Goal: Check status: Check status

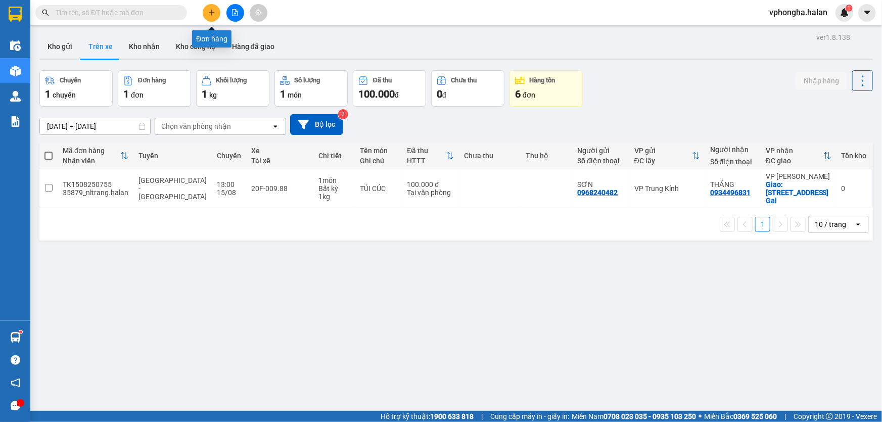
click at [207, 13] on button at bounding box center [212, 13] width 18 height 18
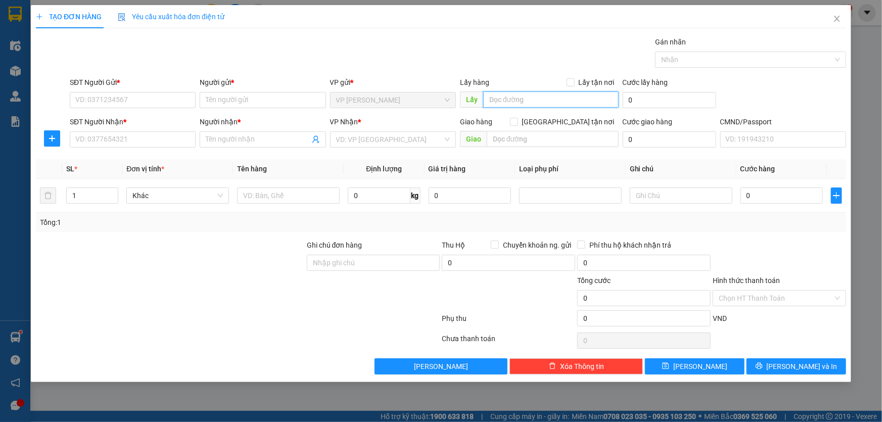
click at [524, 96] on input "text" at bounding box center [550, 99] width 135 height 16
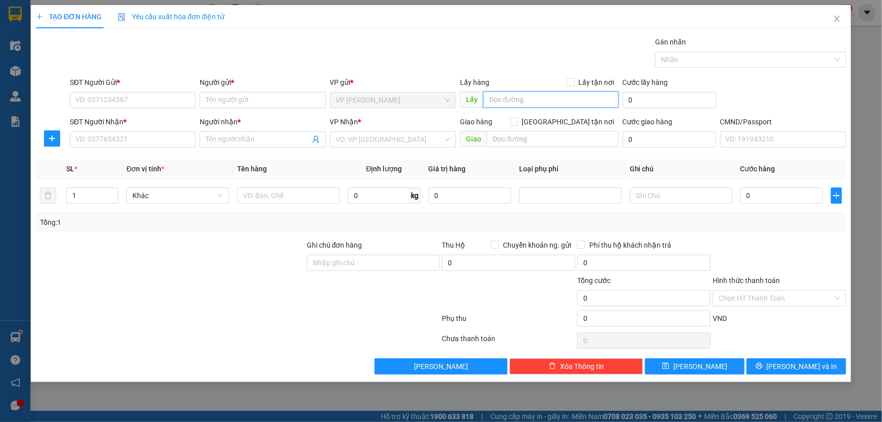
click at [524, 96] on input "text" at bounding box center [550, 99] width 135 height 16
click at [520, 141] on input "text" at bounding box center [552, 139] width 132 height 16
click at [407, 140] on input "search" at bounding box center [389, 139] width 107 height 15
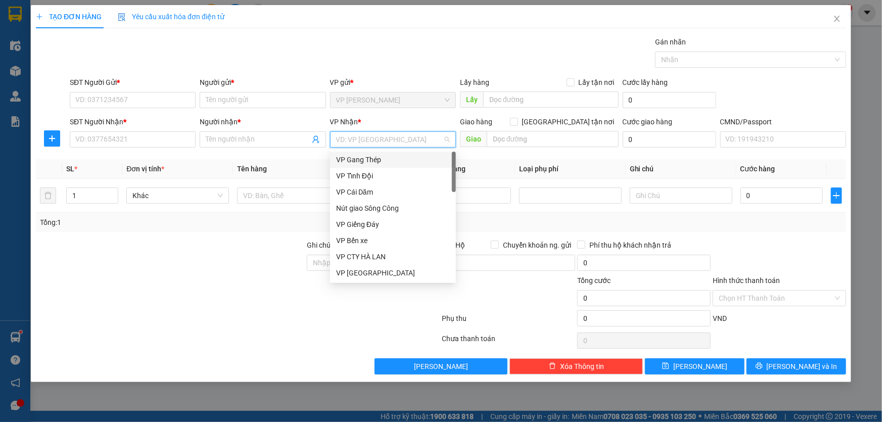
click at [402, 97] on span "VP [PERSON_NAME]" at bounding box center [393, 99] width 114 height 15
click at [396, 136] on input "search" at bounding box center [389, 139] width 107 height 15
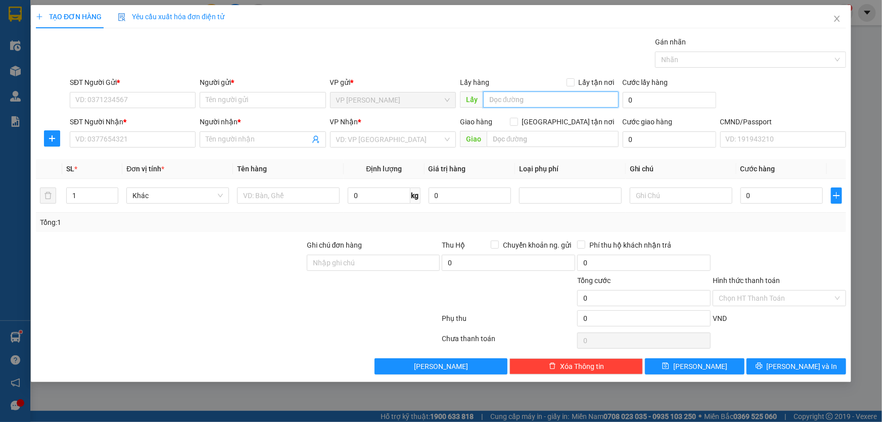
click at [510, 101] on input "text" at bounding box center [550, 99] width 135 height 16
click at [834, 19] on icon "close" at bounding box center [837, 19] width 8 height 8
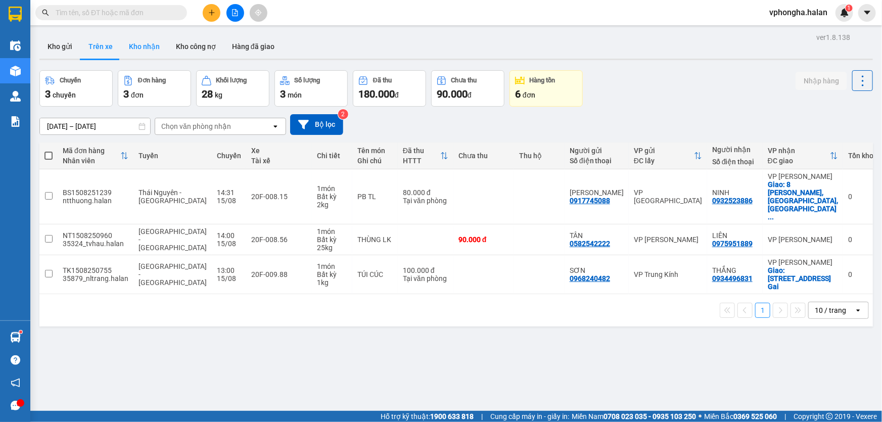
click at [149, 47] on button "Kho nhận" at bounding box center [144, 46] width 47 height 24
type input "[DATE] – [DATE]"
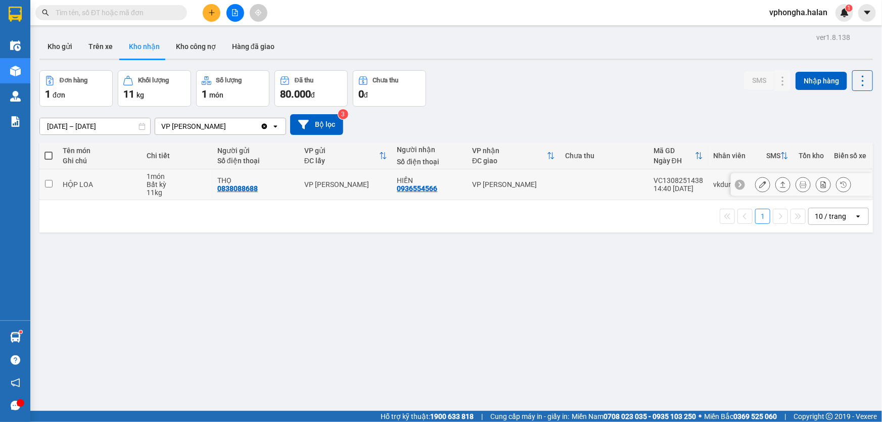
click at [48, 183] on input "checkbox" at bounding box center [49, 184] width 8 height 8
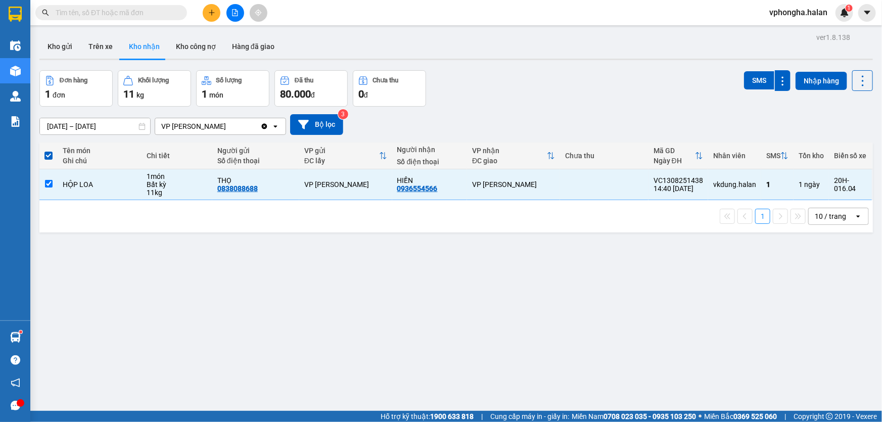
click at [313, 317] on div "ver 1.8.138 Kho gửi Trên xe Kho nhận Kho công nợ Hàng đã giao Đơn hàng 1 đơn Kh…" at bounding box center [455, 241] width 841 height 422
click at [41, 153] on th at bounding box center [48, 155] width 18 height 27
click at [54, 156] on th at bounding box center [48, 155] width 18 height 27
drag, startPoint x: 47, startPoint y: 154, endPoint x: 46, endPoint y: 164, distance: 10.1
click at [46, 154] on span at bounding box center [48, 156] width 8 height 8
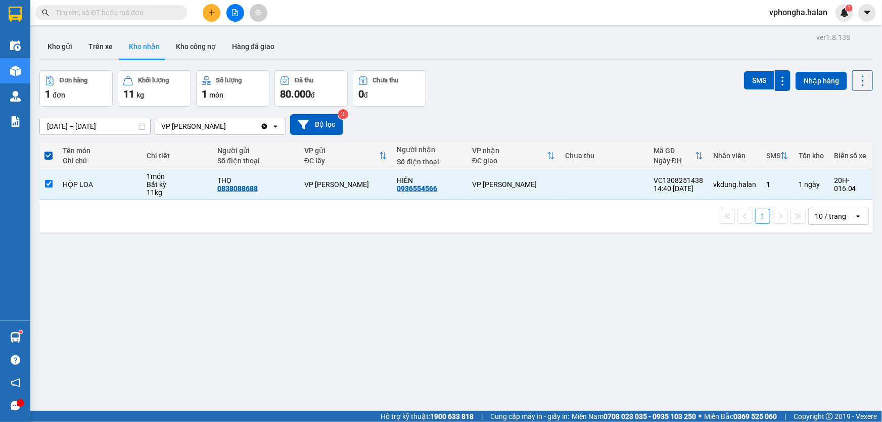
click at [48, 151] on input "checkbox" at bounding box center [48, 151] width 0 height 0
checkbox input "false"
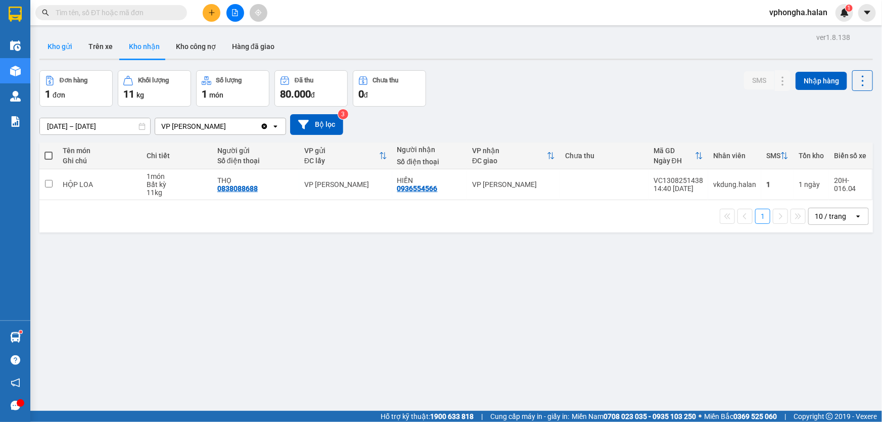
click at [62, 42] on button "Kho gửi" at bounding box center [59, 46] width 41 height 24
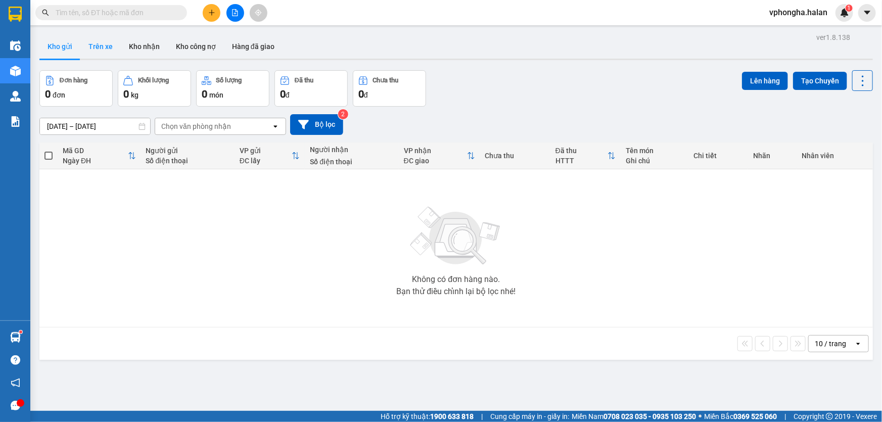
click at [108, 47] on button "Trên xe" at bounding box center [100, 46] width 40 height 24
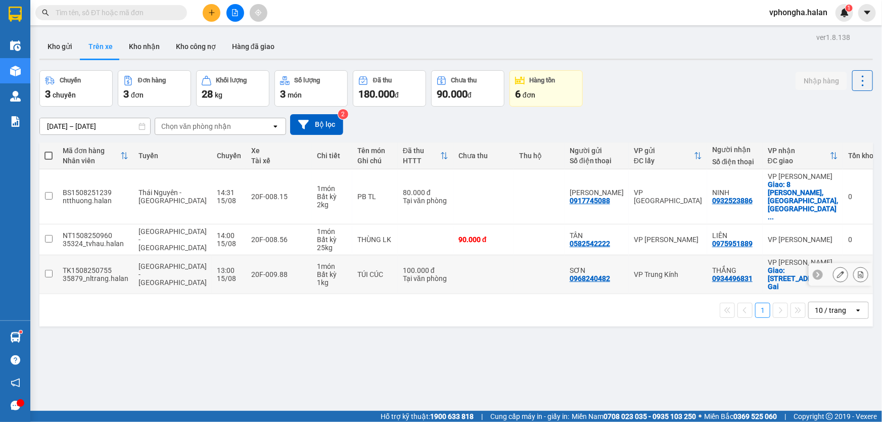
drag, startPoint x: 850, startPoint y: 231, endPoint x: 877, endPoint y: 242, distance: 30.1
drag, startPoint x: 877, startPoint y: 242, endPoint x: 737, endPoint y: 334, distance: 167.9
click at [735, 334] on div "ver 1.8.138 Kho gửi Trên xe Kho nhận Kho công nợ Hàng đã giao Chuyến 3 chuyến Đ…" at bounding box center [455, 241] width 841 height 422
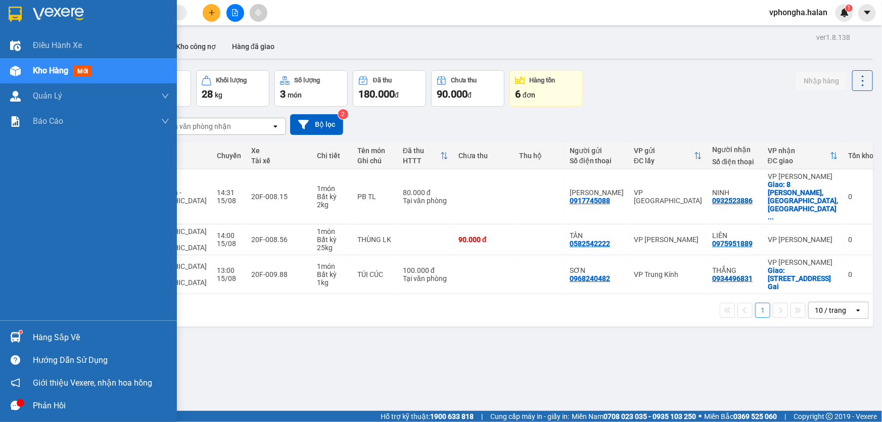
click at [60, 339] on div "Hàng sắp về" at bounding box center [101, 337] width 136 height 15
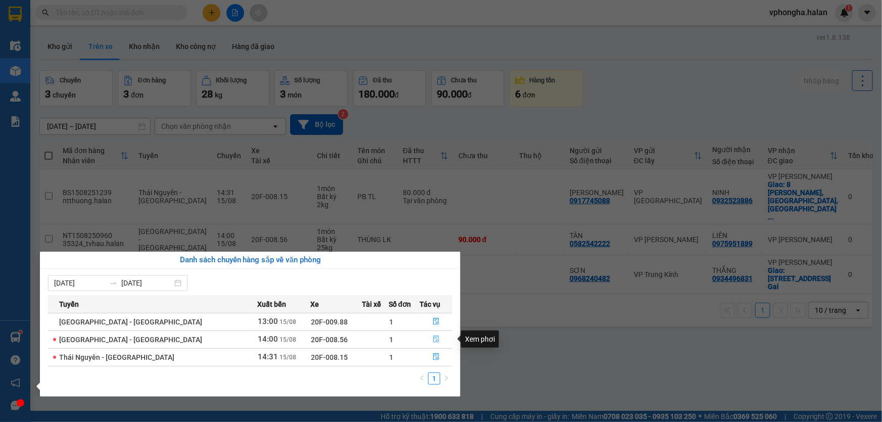
click at [432, 341] on icon "file-done" at bounding box center [435, 338] width 7 height 7
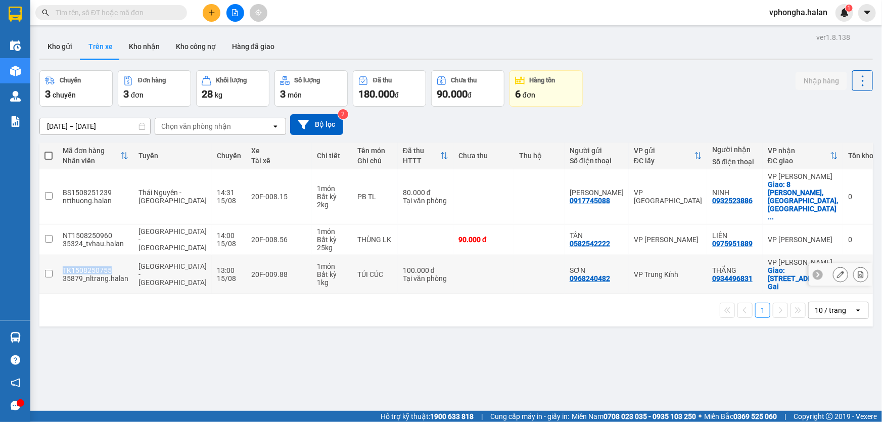
drag, startPoint x: 116, startPoint y: 241, endPoint x: 61, endPoint y: 243, distance: 55.6
click at [61, 255] on td "TK1508250755 35879_nltrang.halan" at bounding box center [96, 274] width 76 height 39
checkbox input "true"
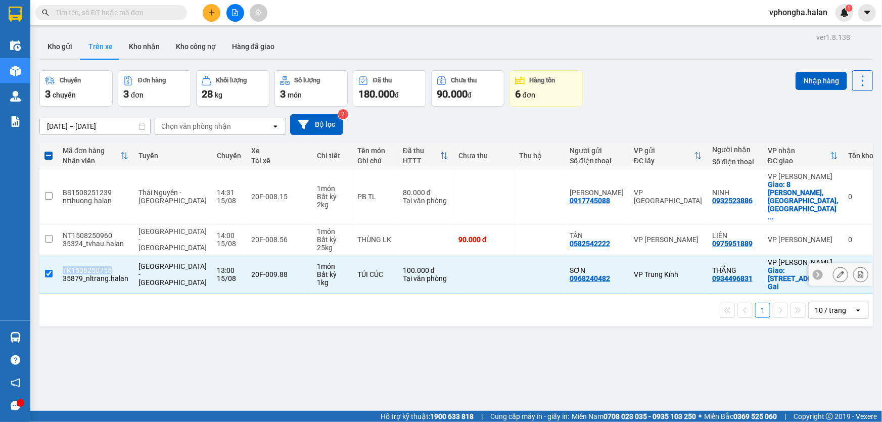
copy div "TK1508250755"
click at [100, 14] on input "text" at bounding box center [115, 12] width 119 height 11
paste input "TK1508250755"
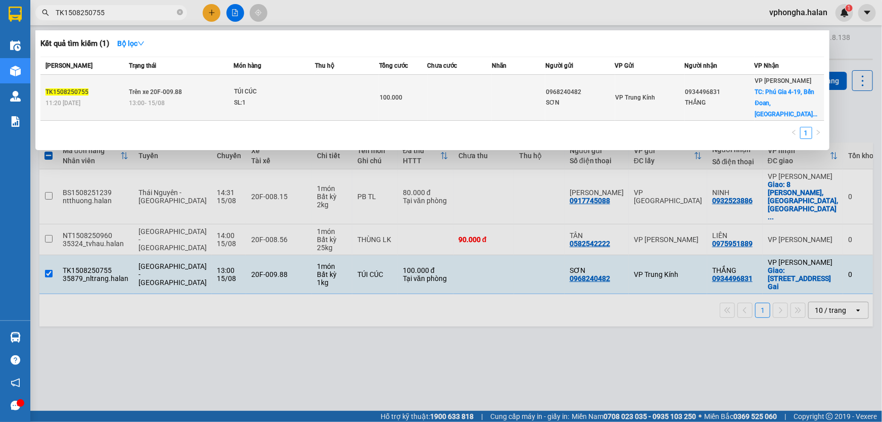
type input "TK1508250755"
click at [341, 91] on td at bounding box center [347, 98] width 64 height 46
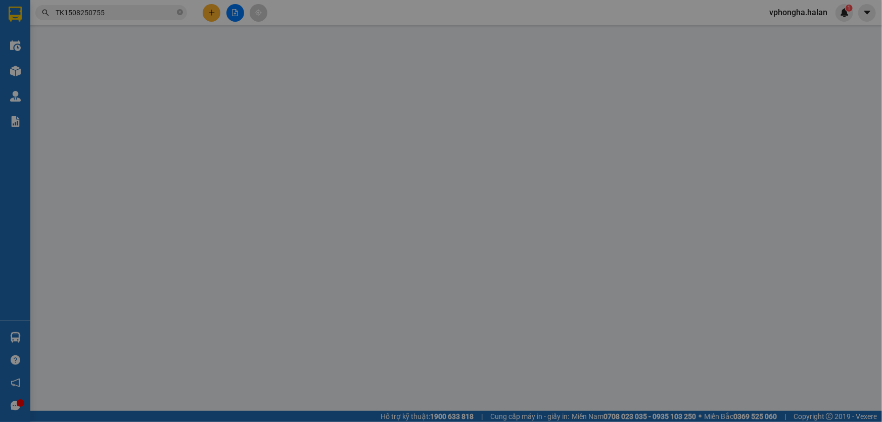
click at [339, 90] on div "VP gửi *" at bounding box center [393, 86] width 126 height 15
type input "0968240482"
type input "SƠN"
type input "0934496831"
type input "THẮNG"
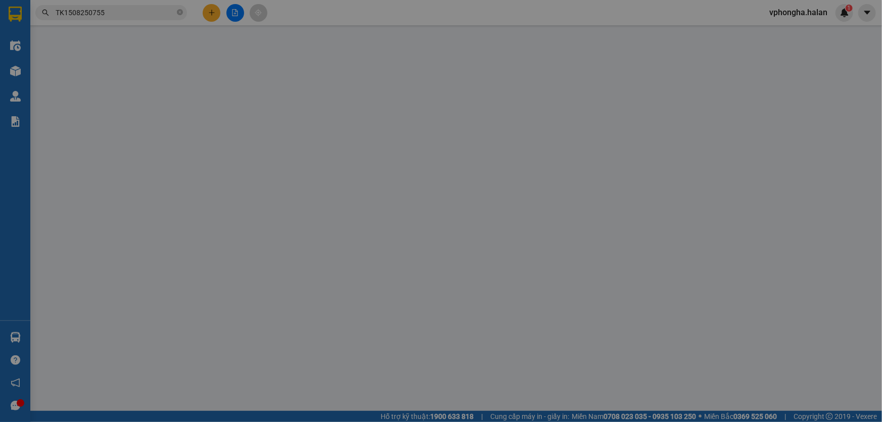
checkbox input "true"
type input "Phú Gia 4-19, Bến Đoan, Hòn Gai"
type input "50.000"
type input "100.000"
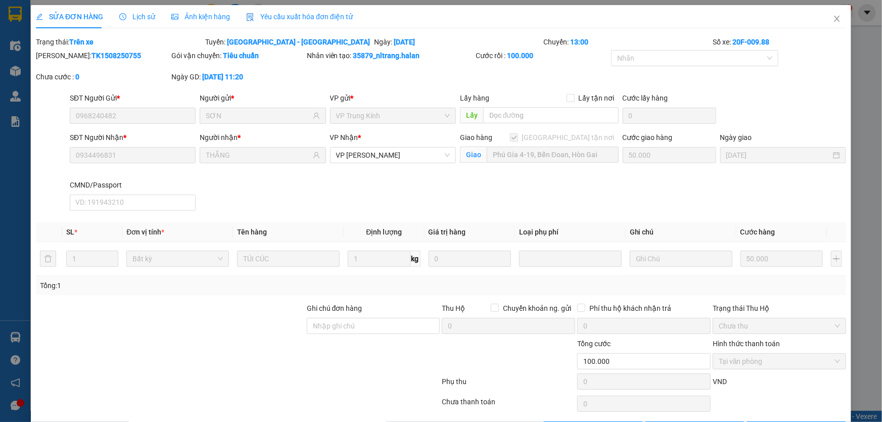
click at [857, 110] on div "SỬA ĐƠN HÀNG Lịch sử Ảnh kiện hàng Yêu cầu xuất hóa đơn điện tử Total Paid Fee …" at bounding box center [441, 211] width 882 height 422
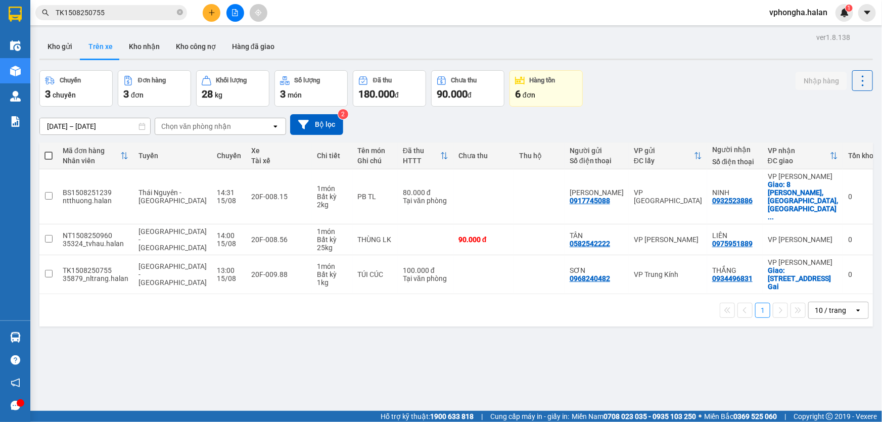
drag, startPoint x: 117, startPoint y: 13, endPoint x: 97, endPoint y: 10, distance: 20.0
click at [106, 11] on input "TK1508250755" at bounding box center [115, 12] width 119 height 11
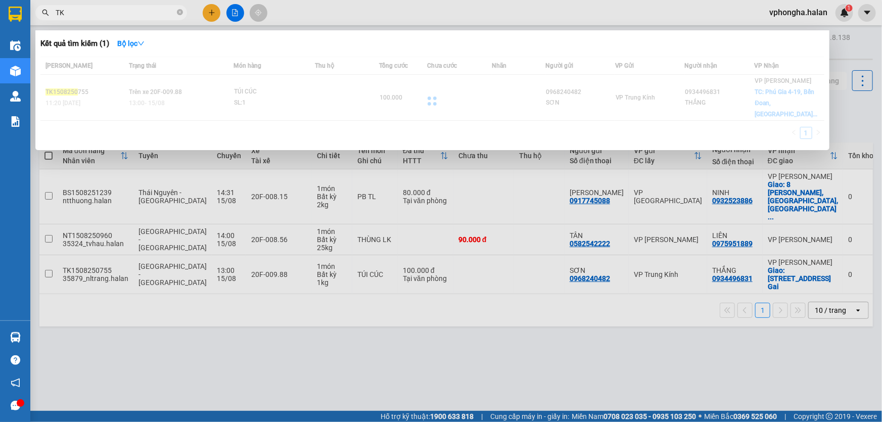
type input "T"
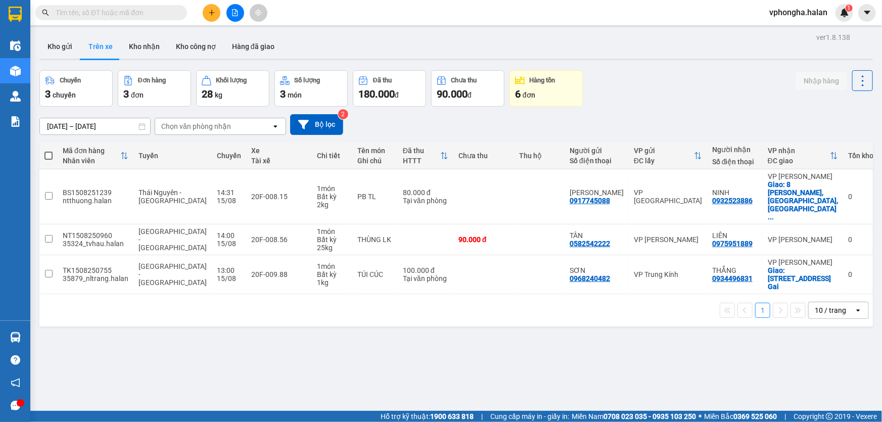
click at [350, 374] on div "ver 1.8.138 Kho gửi Trên xe Kho nhận Kho công nợ Hàng đã giao Chuyến 3 chuyến Đ…" at bounding box center [455, 241] width 841 height 422
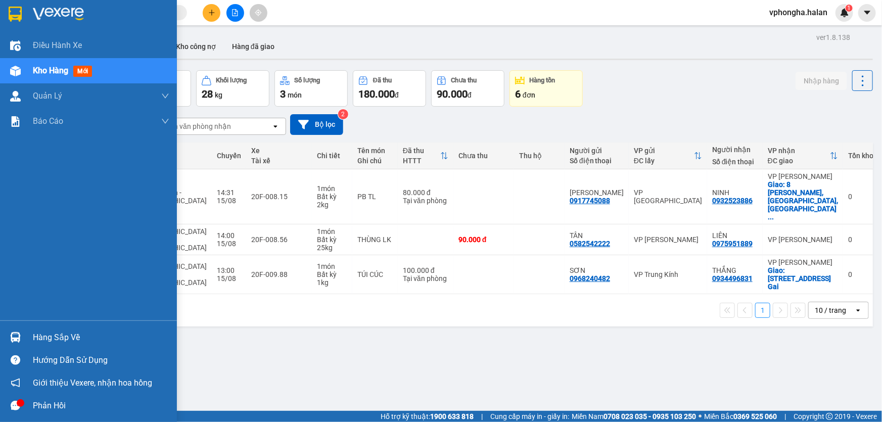
click at [68, 341] on div "Hàng sắp về" at bounding box center [101, 337] width 136 height 15
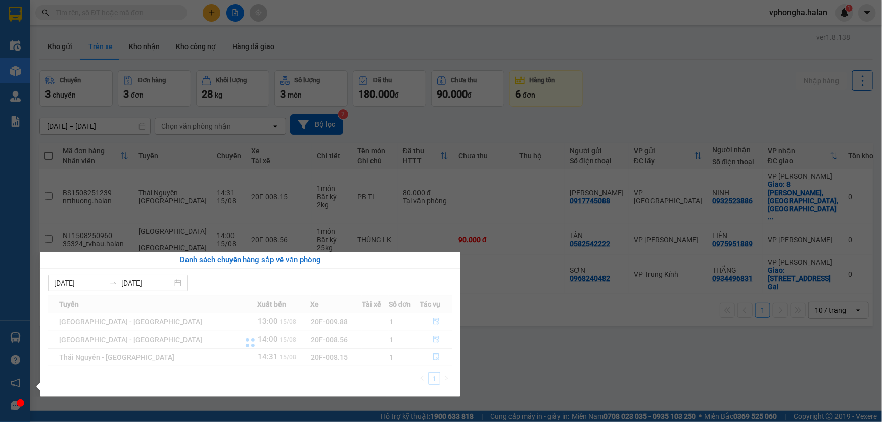
click at [616, 351] on section "Kết quả tìm kiếm ( 2 ) Bộ lọc Mã ĐH Trạng thái Món hàng Thu hộ Tổng cước Chưa c…" at bounding box center [441, 211] width 882 height 422
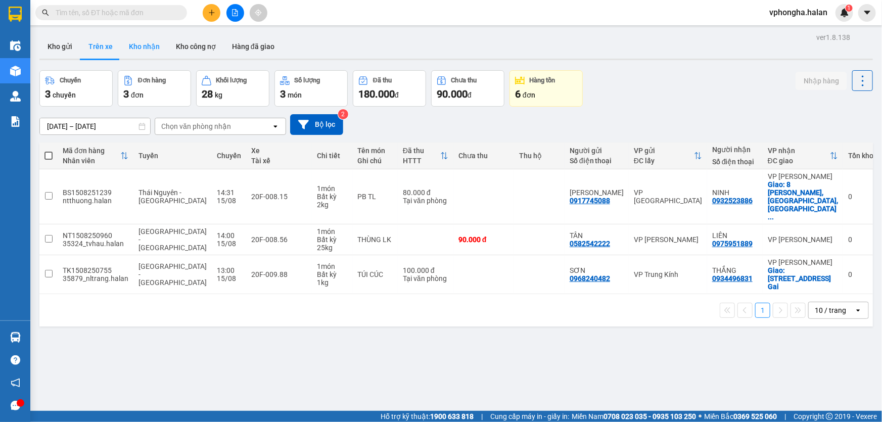
click at [154, 47] on button "Kho nhận" at bounding box center [144, 46] width 47 height 24
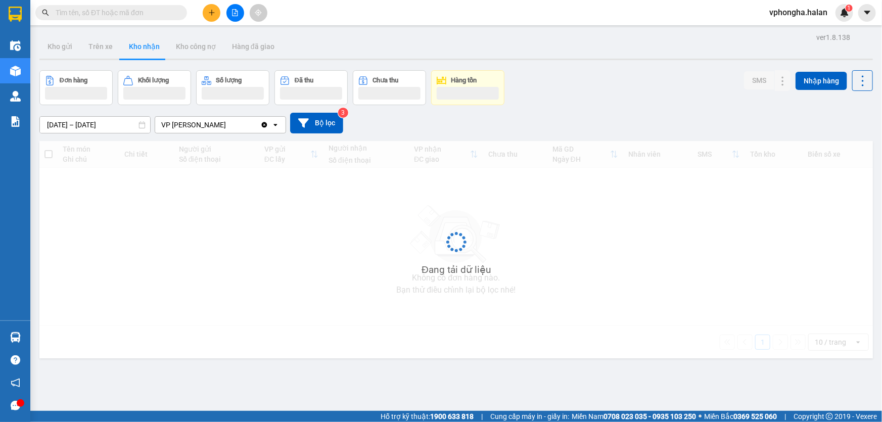
click at [154, 47] on button "Kho nhận" at bounding box center [144, 46] width 47 height 24
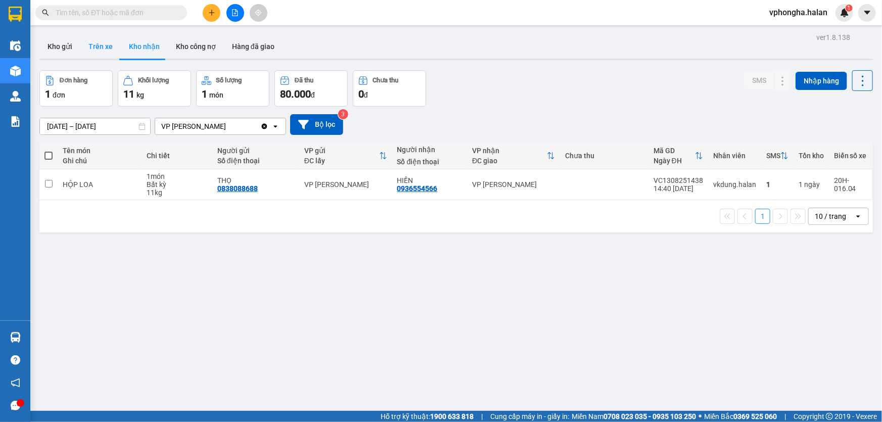
click at [100, 51] on button "Trên xe" at bounding box center [100, 46] width 40 height 24
type input "[DATE] – [DATE]"
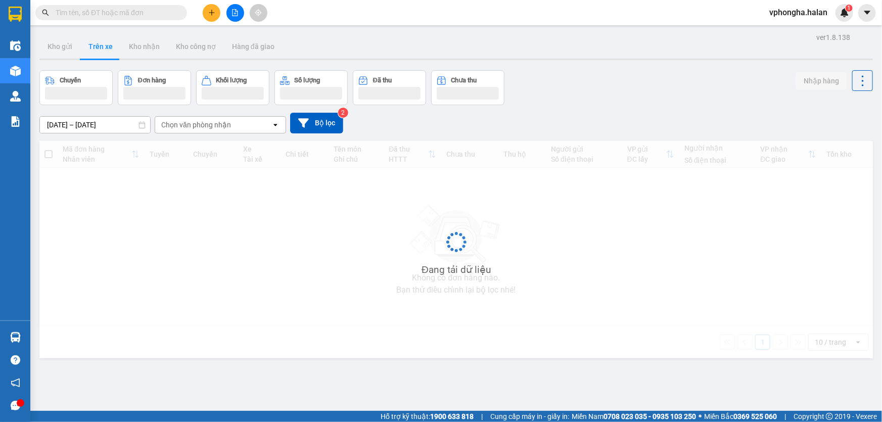
click at [100, 51] on button "Trên xe" at bounding box center [100, 46] width 40 height 24
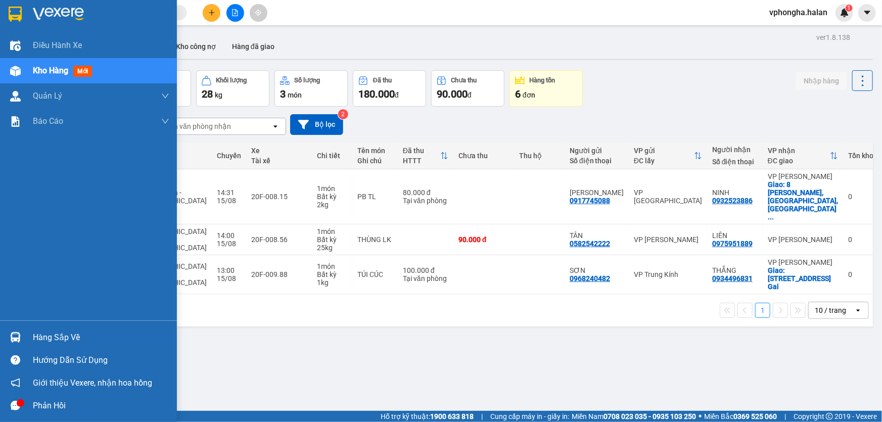
click at [37, 337] on div "Hàng sắp về" at bounding box center [101, 337] width 136 height 15
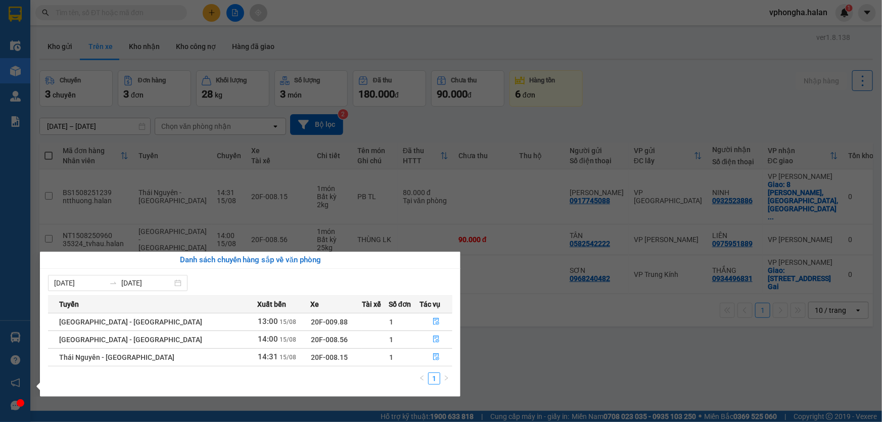
click at [647, 375] on section "Kết quả tìm kiếm ( 2 ) Bộ lọc Mã ĐH Trạng thái Món hàng Thu hộ Tổng cước Chưa c…" at bounding box center [441, 211] width 882 height 422
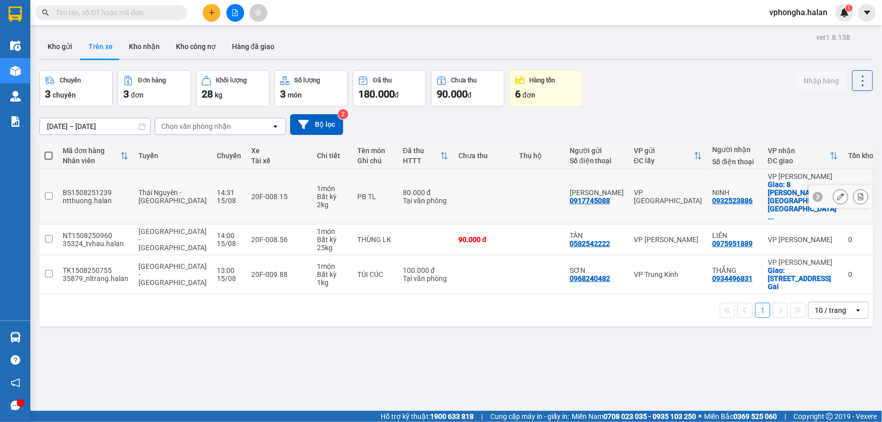
click at [43, 181] on td at bounding box center [48, 196] width 18 height 55
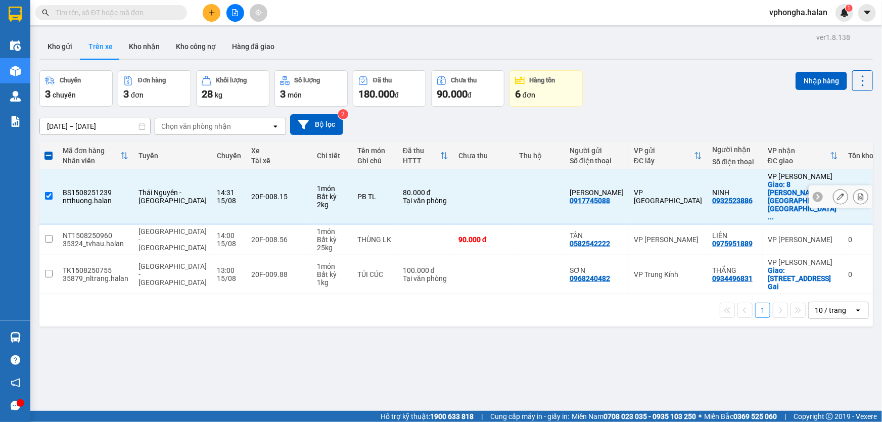
click at [48, 192] on input "checkbox" at bounding box center [49, 196] width 8 height 8
checkbox input "false"
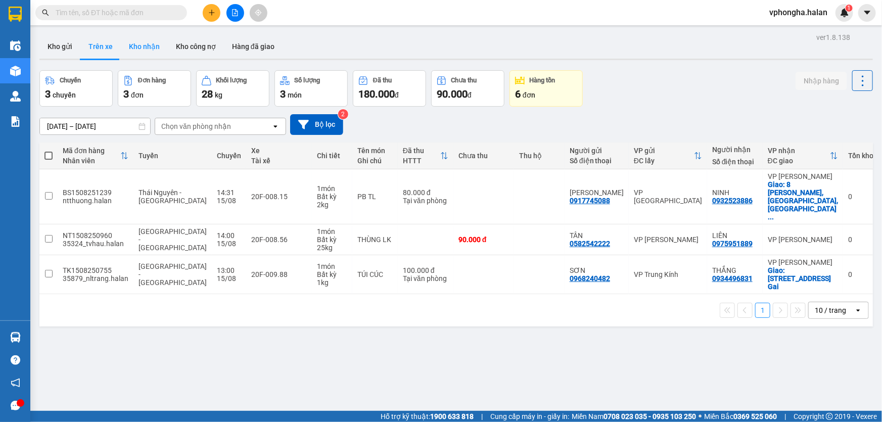
click at [151, 46] on button "Kho nhận" at bounding box center [144, 46] width 47 height 24
type input "[DATE] – [DATE]"
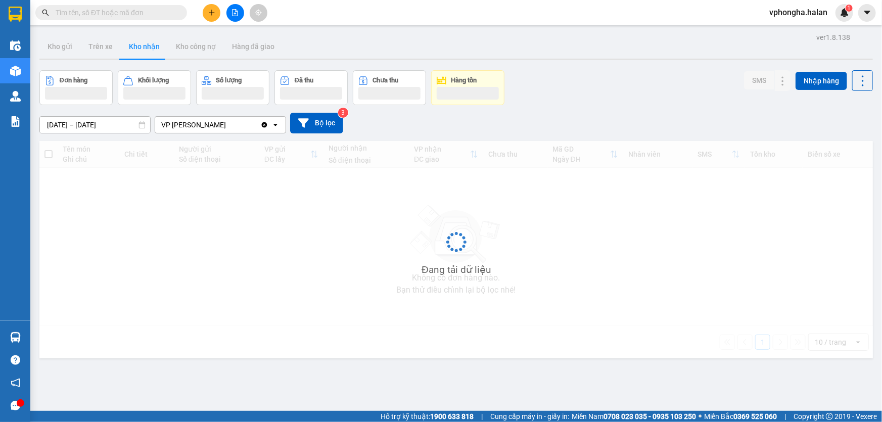
click at [151, 46] on button "Kho nhận" at bounding box center [144, 46] width 47 height 24
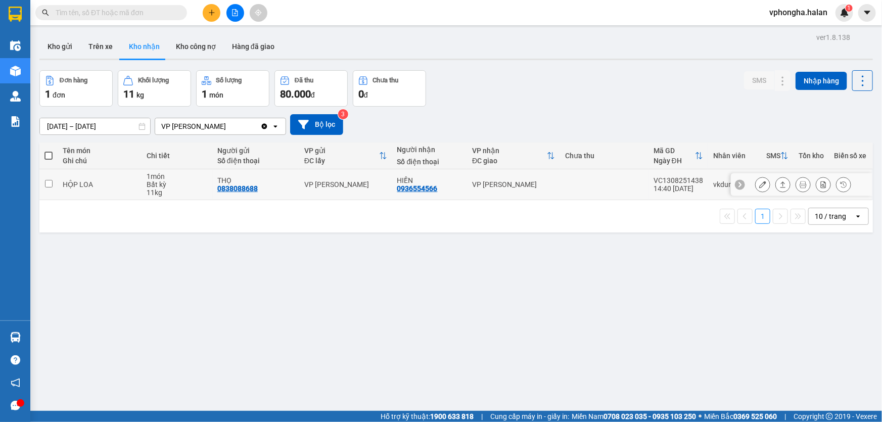
click at [50, 184] on input "checkbox" at bounding box center [49, 184] width 8 height 8
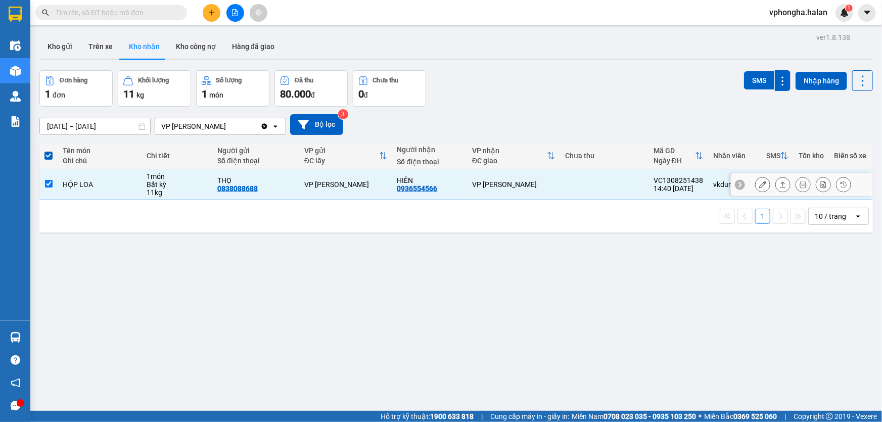
click at [47, 185] on input "checkbox" at bounding box center [49, 184] width 8 height 8
checkbox input "false"
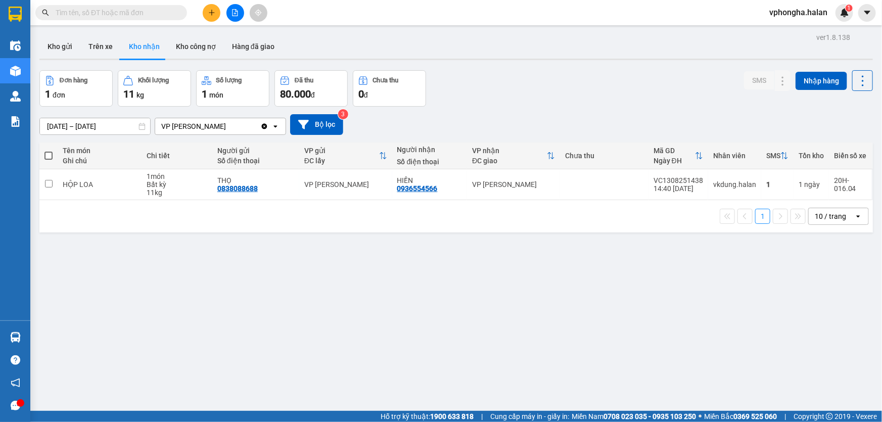
click at [52, 162] on th at bounding box center [48, 155] width 18 height 27
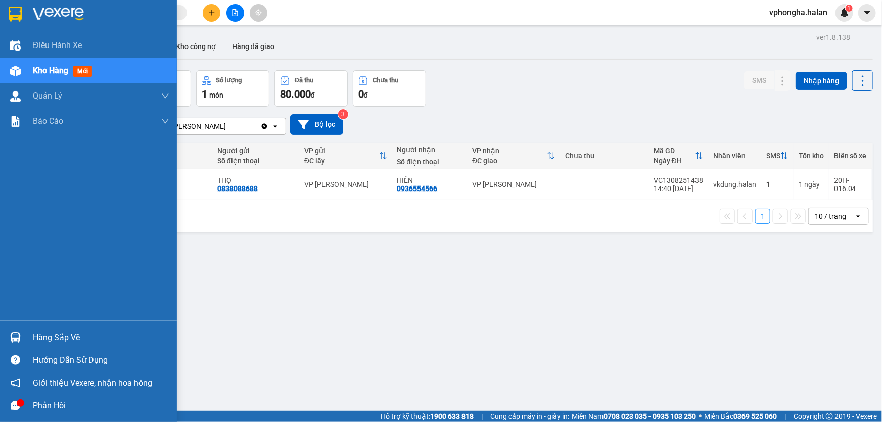
click at [53, 409] on div "Phản hồi" at bounding box center [101, 405] width 136 height 15
click at [58, 18] on img at bounding box center [58, 14] width 51 height 15
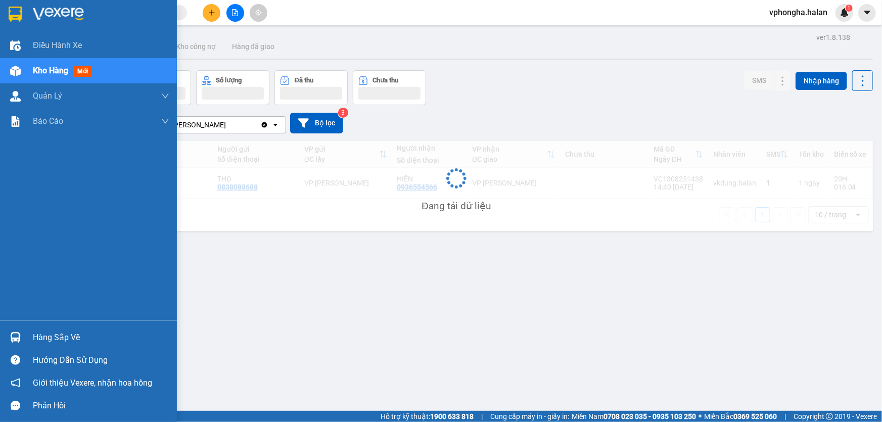
click at [58, 18] on img at bounding box center [58, 14] width 51 height 15
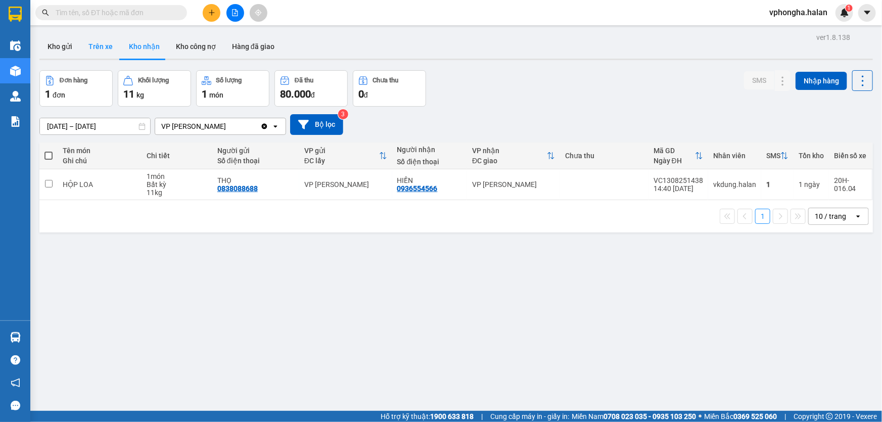
click at [102, 45] on button "Trên xe" at bounding box center [100, 46] width 40 height 24
type input "[DATE] – [DATE]"
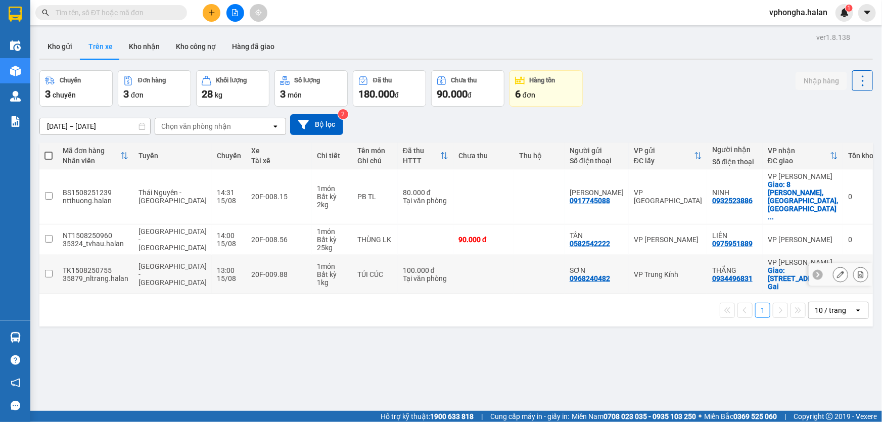
click at [816, 272] on icon at bounding box center [817, 275] width 3 height 6
click at [105, 337] on div "ver 1.8.138 Kho gửi Trên xe Kho nhận Kho công nợ Hàng đã giao Chuyến 3 chuyến Đ…" at bounding box center [455, 241] width 841 height 422
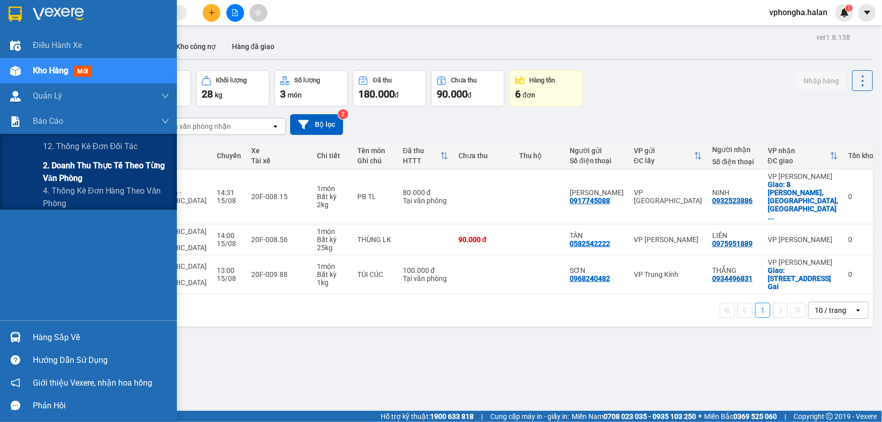
click at [89, 166] on span "2. Doanh thu thực tế theo từng văn phòng" at bounding box center [106, 171] width 126 height 25
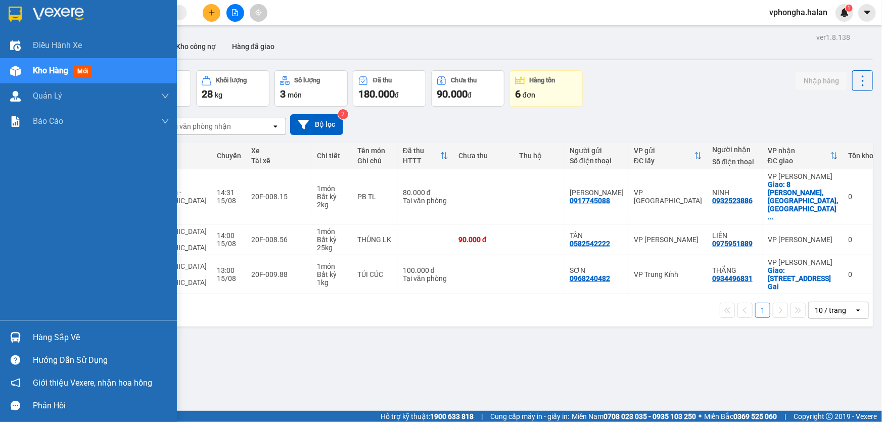
click at [58, 334] on div "Hàng sắp về" at bounding box center [101, 337] width 136 height 15
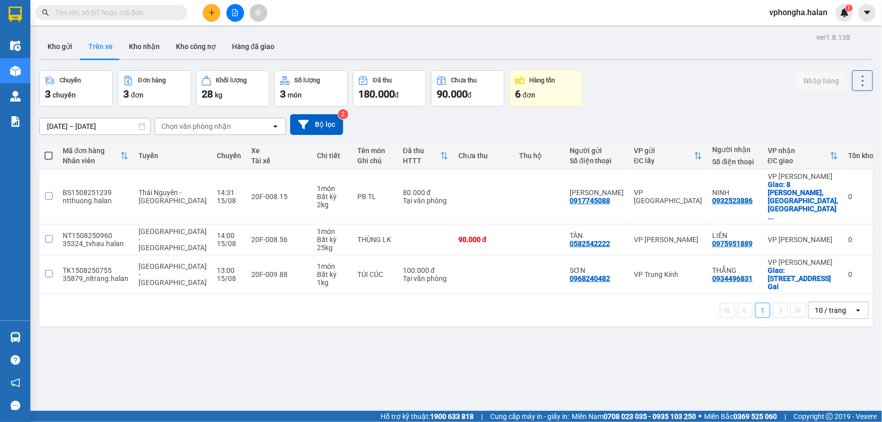
click at [606, 373] on section "Kết quả tìm kiếm ( 2 ) Bộ lọc Mã ĐH Trạng thái Món hàng Thu hộ Tổng cước Chưa c…" at bounding box center [441, 211] width 882 height 422
click at [606, 373] on div "ver 1.8.138 Kho gửi Trên xe Kho nhận Kho công nợ Hàng đã giao Chuyến 3 chuyến Đ…" at bounding box center [455, 241] width 841 height 422
click at [48, 270] on input "checkbox" at bounding box center [49, 274] width 8 height 8
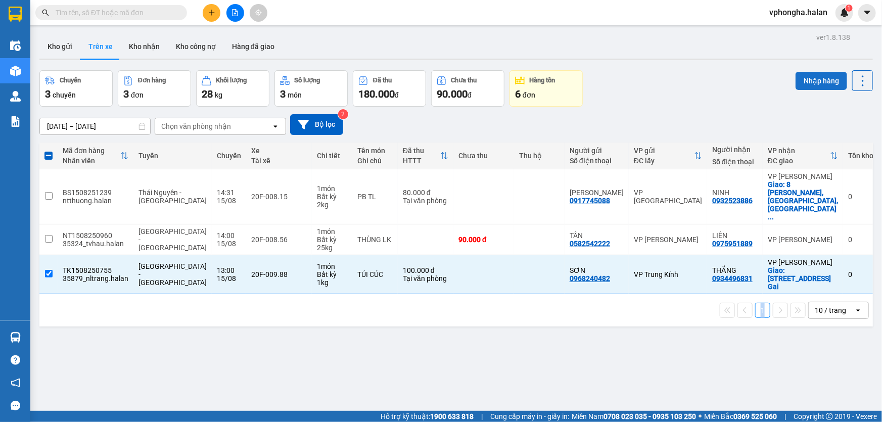
click at [814, 79] on button "Nhập hàng" at bounding box center [821, 81] width 52 height 18
checkbox input "false"
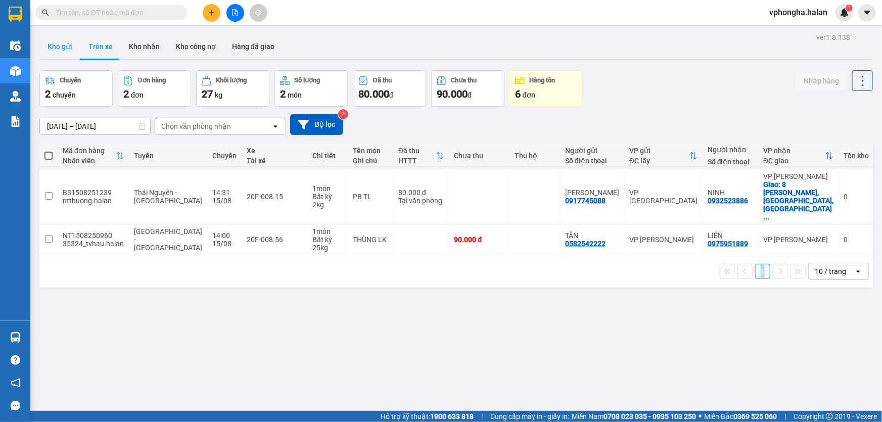
click at [65, 46] on button "Kho gửi" at bounding box center [59, 46] width 41 height 24
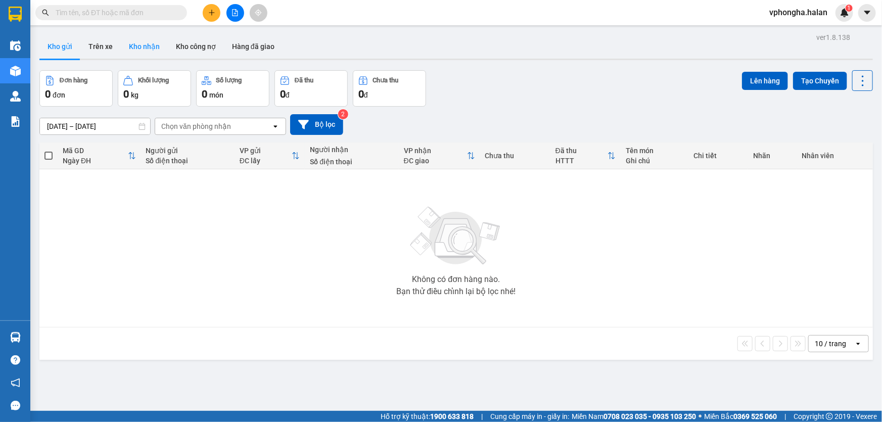
click at [142, 47] on button "Kho nhận" at bounding box center [144, 46] width 47 height 24
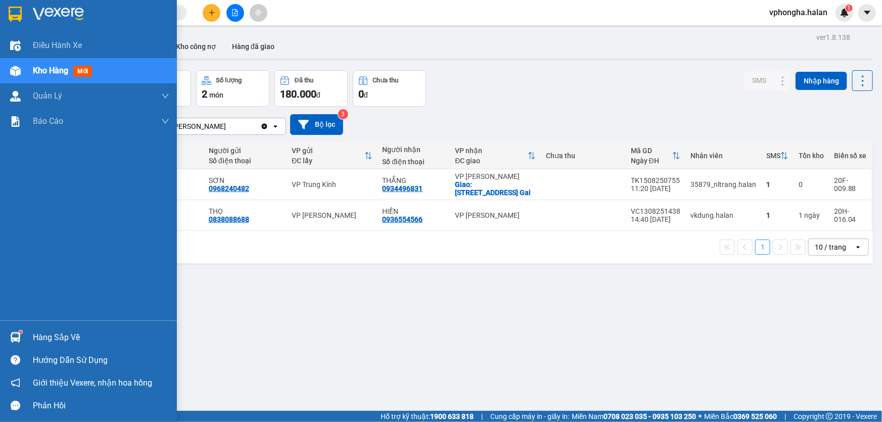
click at [66, 335] on div "Hàng sắp về" at bounding box center [101, 337] width 136 height 15
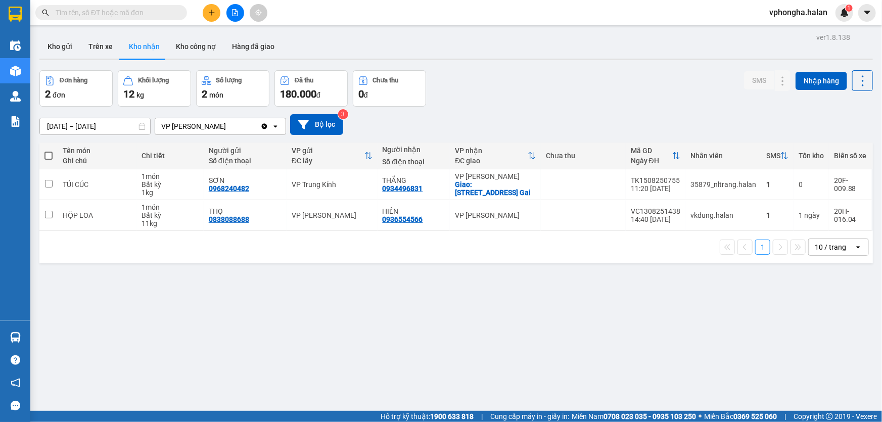
click at [588, 326] on section "Kết quả tìm kiếm ( 2 ) Bộ lọc Mã ĐH Trạng thái Món hàng Thu hộ Tổng cước Chưa c…" at bounding box center [441, 211] width 882 height 422
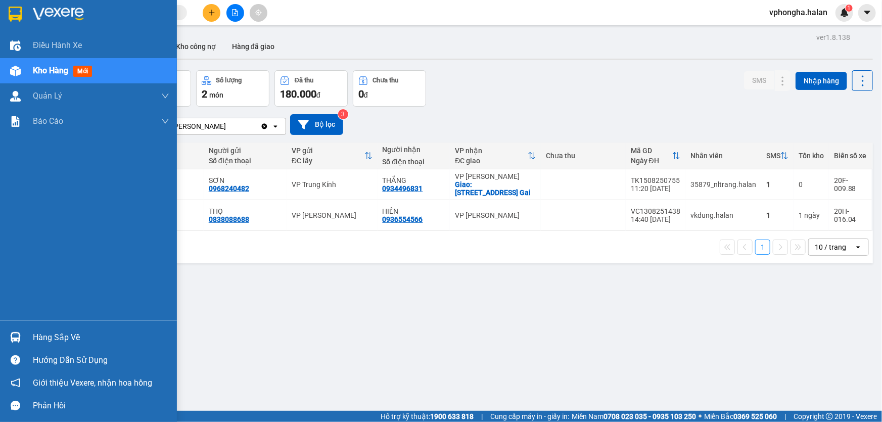
click at [62, 337] on div "Hàng sắp về" at bounding box center [101, 337] width 136 height 15
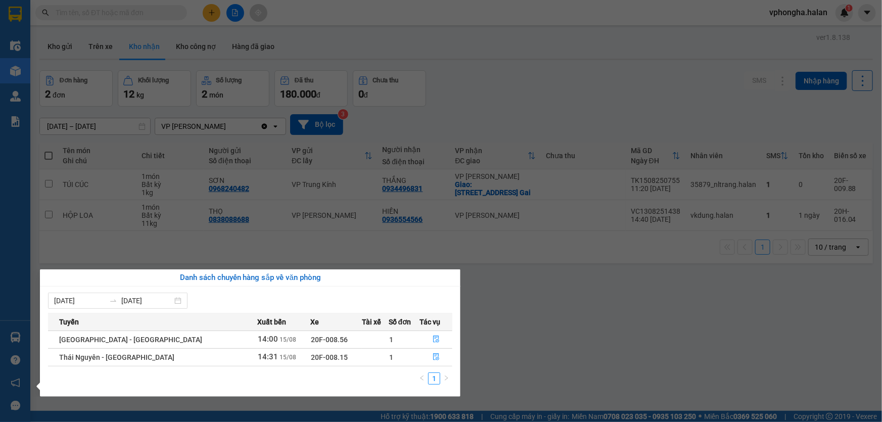
click at [500, 320] on section "Kết quả tìm kiếm ( 2 ) Bộ lọc Mã ĐH Trạng thái Món hàng Thu hộ Tổng cước Chưa c…" at bounding box center [441, 211] width 882 height 422
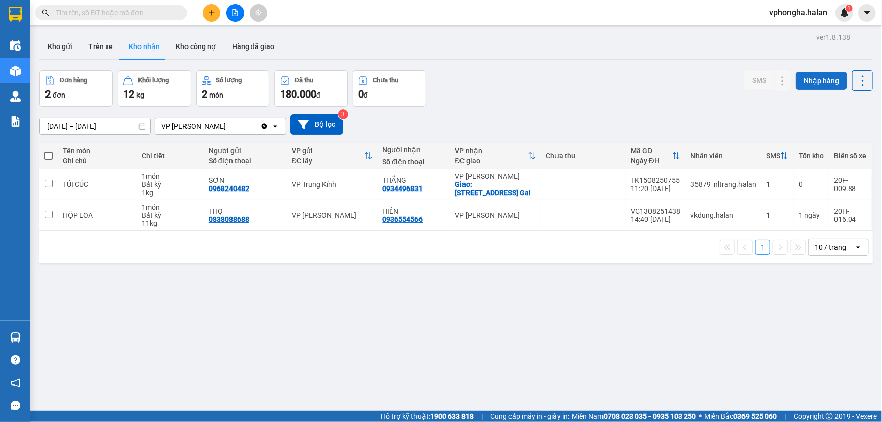
click at [812, 74] on button "Nhập hàng" at bounding box center [821, 81] width 52 height 18
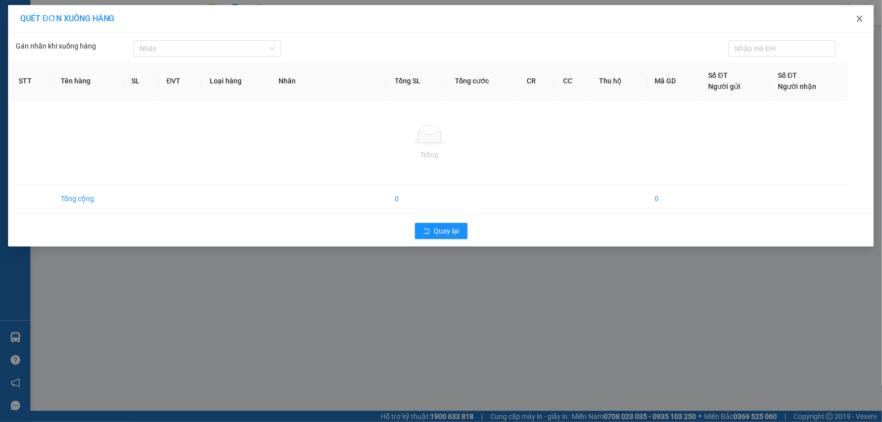
click at [859, 23] on icon "close" at bounding box center [859, 19] width 8 height 8
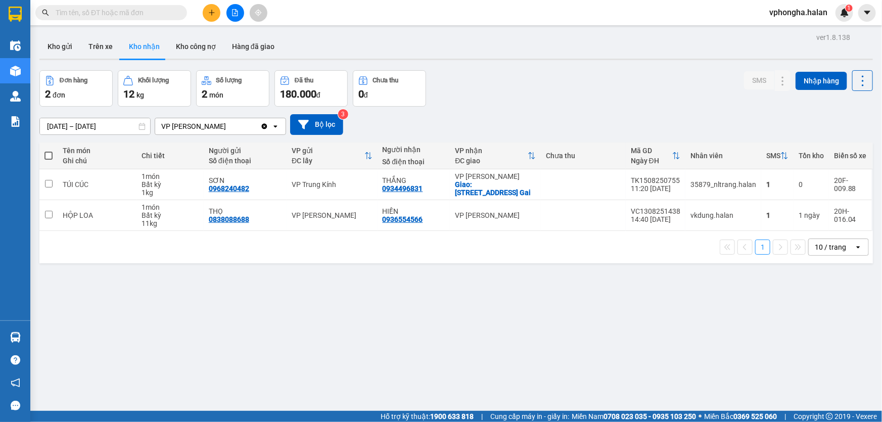
click at [624, 86] on div "Đơn hàng 2 đơn Khối lượng 12 kg Số lượng 2 món Đã thu 180.000 đ Chưa thu 0 đ SM…" at bounding box center [455, 88] width 833 height 36
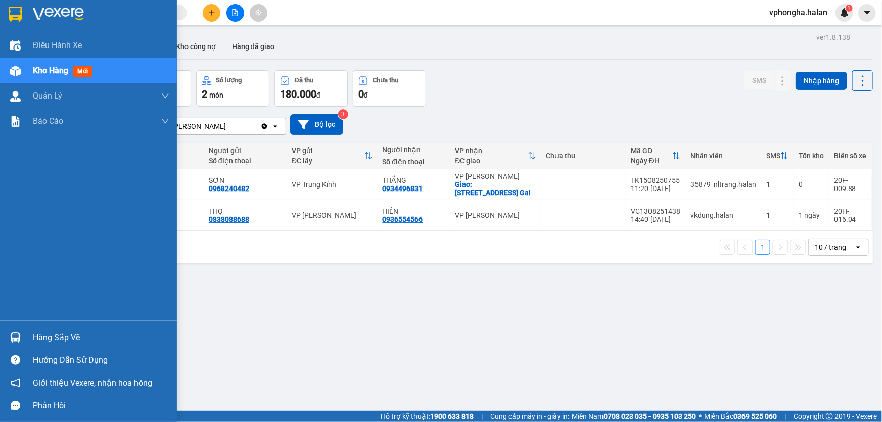
click at [60, 331] on div "Hàng sắp về" at bounding box center [101, 337] width 136 height 15
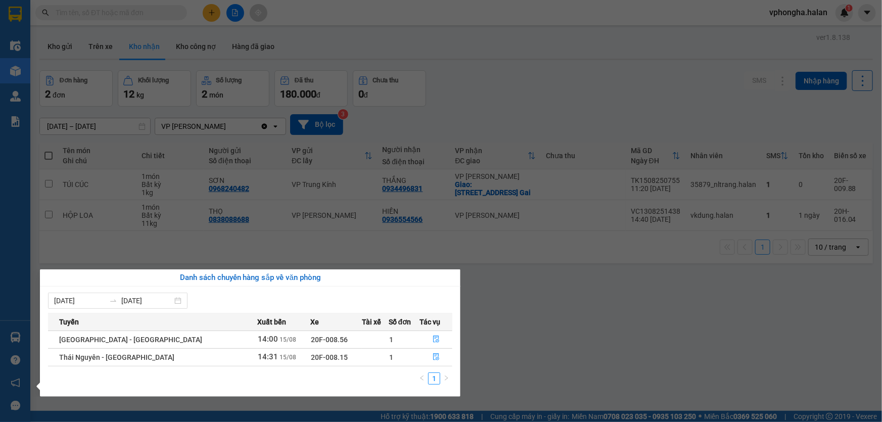
click at [544, 338] on section "Kết quả tìm kiếm ( 2 ) Bộ lọc Mã ĐH Trạng thái Món hàng Thu hộ Tổng cước Chưa c…" at bounding box center [441, 211] width 882 height 422
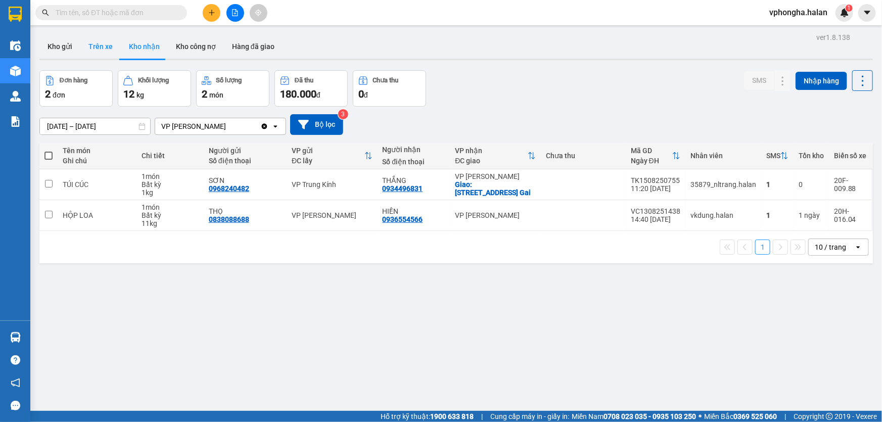
click at [103, 46] on button "Trên xe" at bounding box center [100, 46] width 40 height 24
type input "[DATE] – [DATE]"
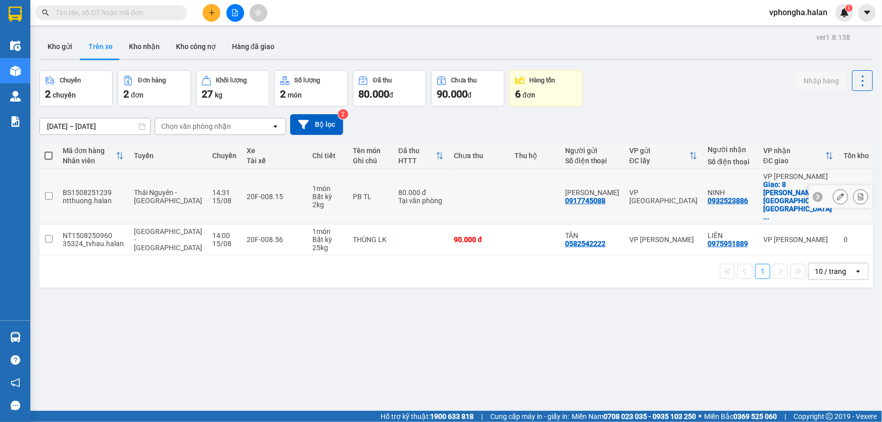
click at [120, 188] on div "BS1508251239" at bounding box center [93, 192] width 61 height 8
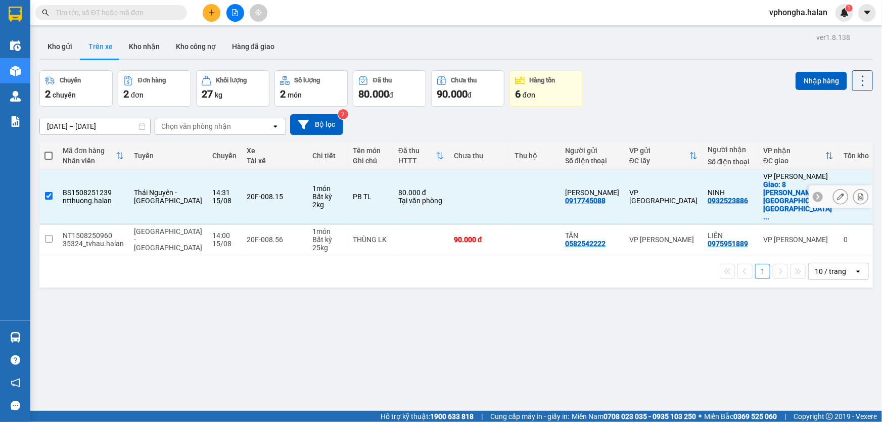
click at [120, 188] on div "BS1508251239" at bounding box center [93, 192] width 61 height 8
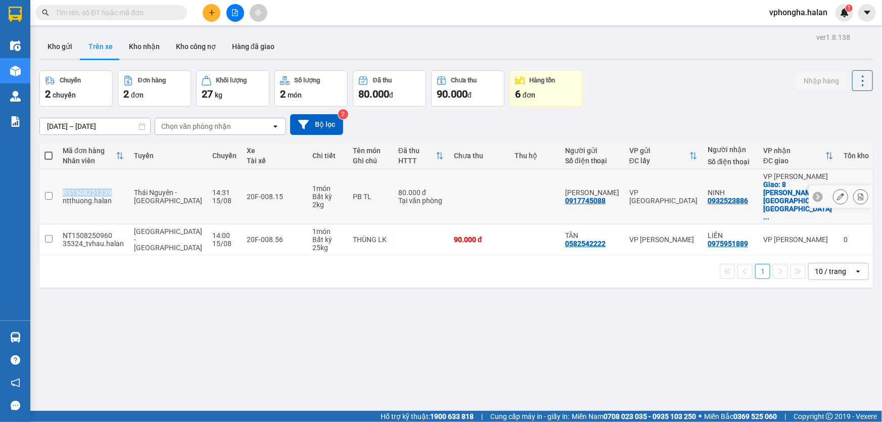
drag, startPoint x: 110, startPoint y: 179, endPoint x: 59, endPoint y: 177, distance: 51.6
click at [59, 177] on td "BS1508251239 ntthuong.halan" at bounding box center [93, 196] width 71 height 55
checkbox input "true"
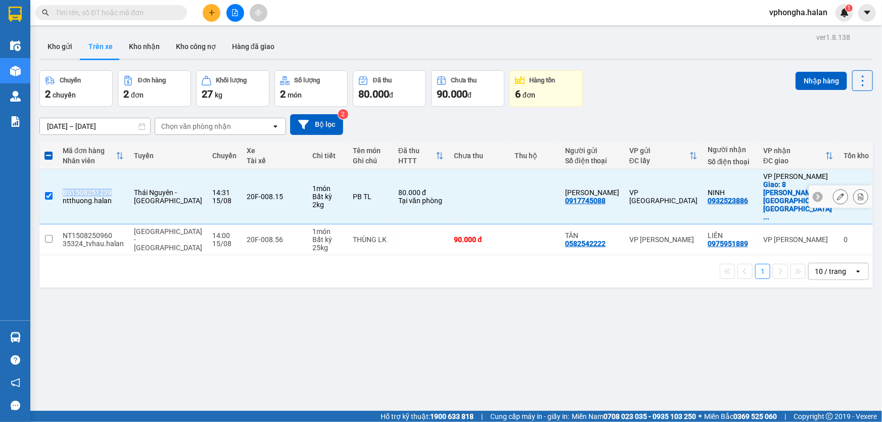
copy div "BS1508251239"
click at [95, 7] on input "text" at bounding box center [115, 12] width 119 height 11
click at [95, 10] on input "text" at bounding box center [115, 12] width 119 height 11
paste input "BS1508251239"
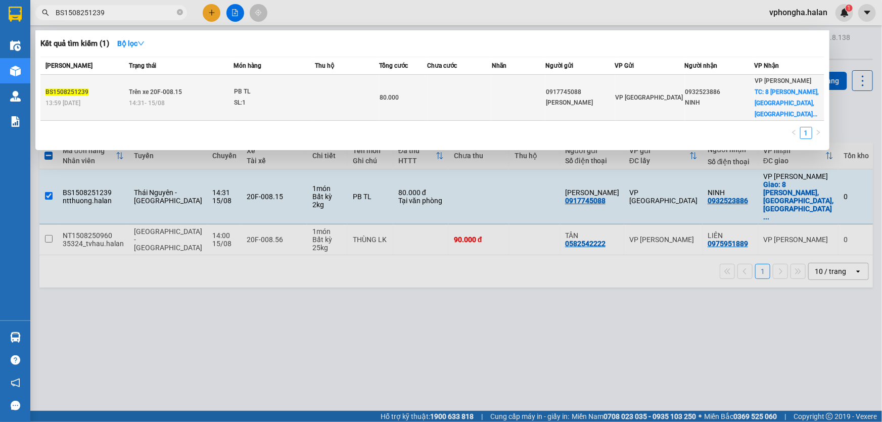
type input "BS1508251239"
click at [333, 92] on td at bounding box center [347, 98] width 64 height 46
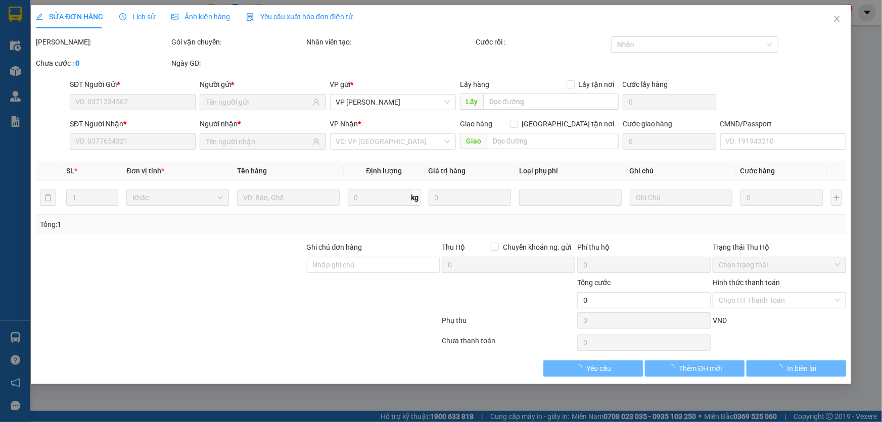
type input "0917745088"
type input "[PERSON_NAME]"
type input "0932523886"
type input "NINH"
checkbox input "true"
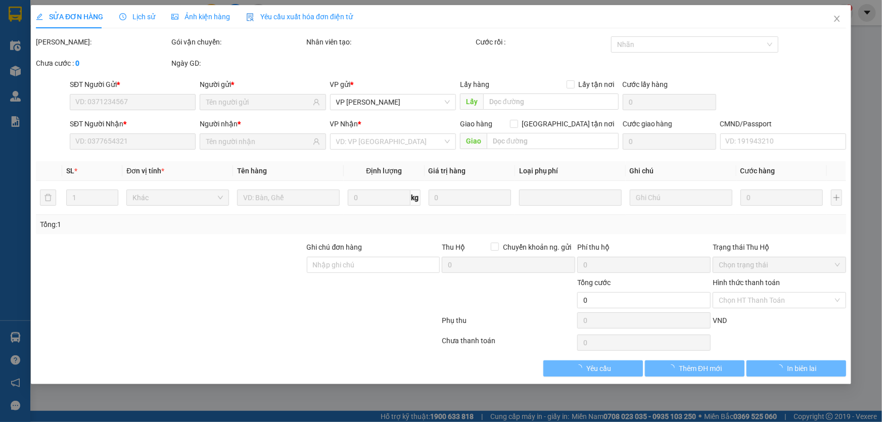
type input "8 [PERSON_NAME], [GEOGRAPHIC_DATA], [GEOGRAPHIC_DATA], [GEOGRAPHIC_DATA], [GEOG…"
type input "30.000"
type input "80.000"
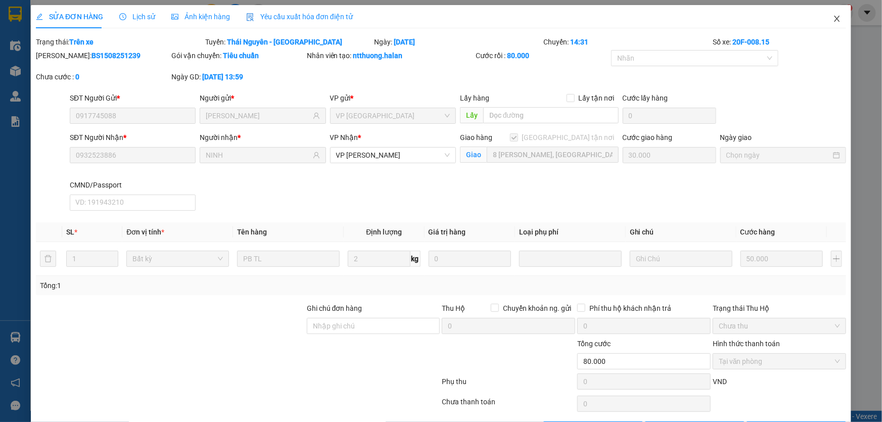
click at [832, 24] on span "Close" at bounding box center [836, 19] width 28 height 28
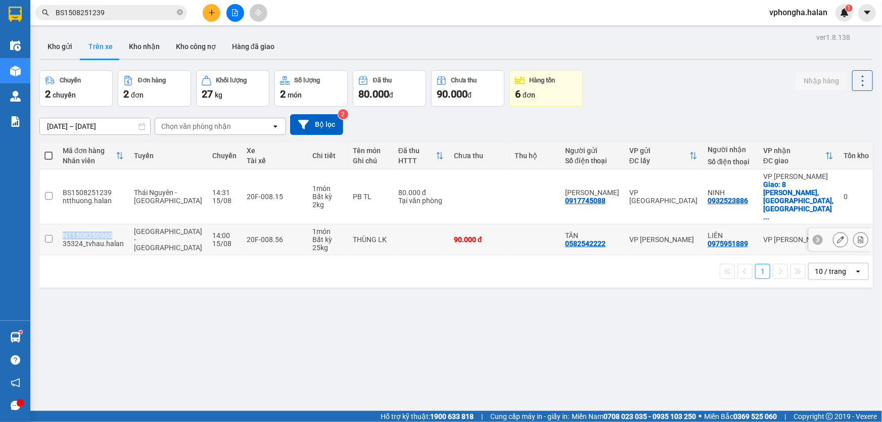
drag, startPoint x: 111, startPoint y: 208, endPoint x: 58, endPoint y: 208, distance: 52.5
click at [58, 224] on td "NT1508250960 35324_tvhau.halan" at bounding box center [93, 239] width 71 height 31
checkbox input "true"
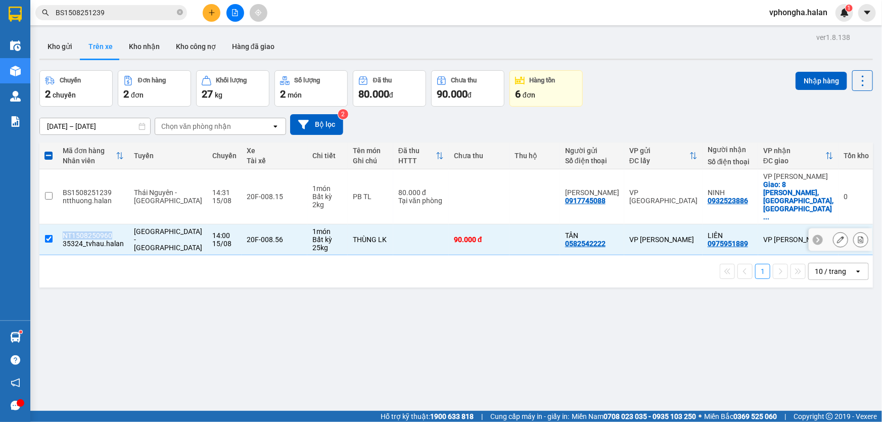
copy div "NT1508250960"
click at [127, 12] on input "BS1508251239" at bounding box center [115, 12] width 119 height 11
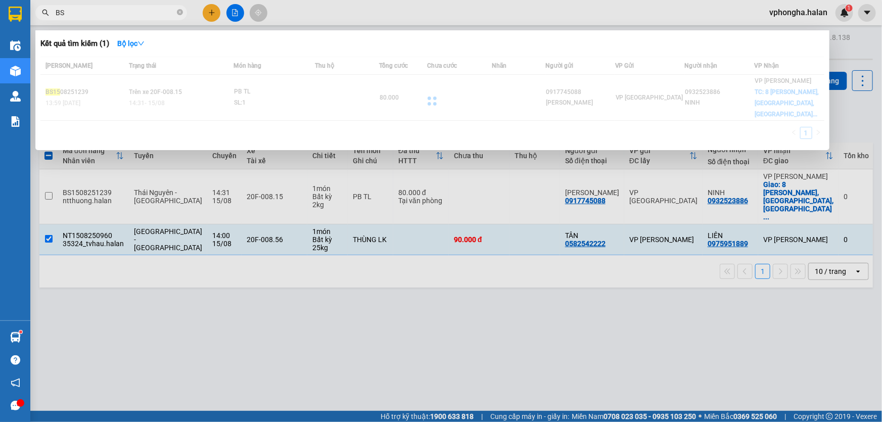
type input "B"
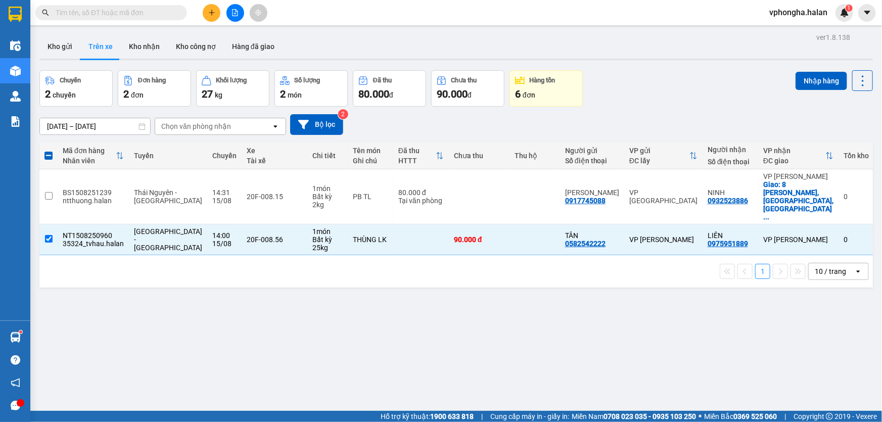
paste input "NT1508250960"
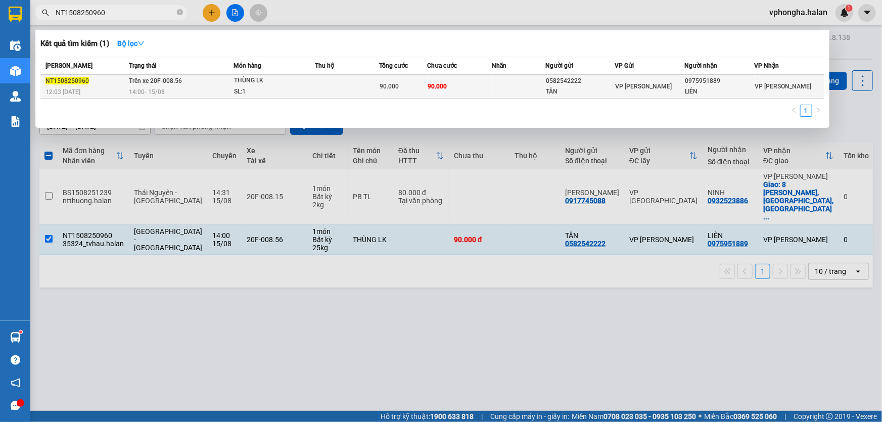
type input "NT1508250960"
click at [328, 90] on td at bounding box center [347, 87] width 64 height 24
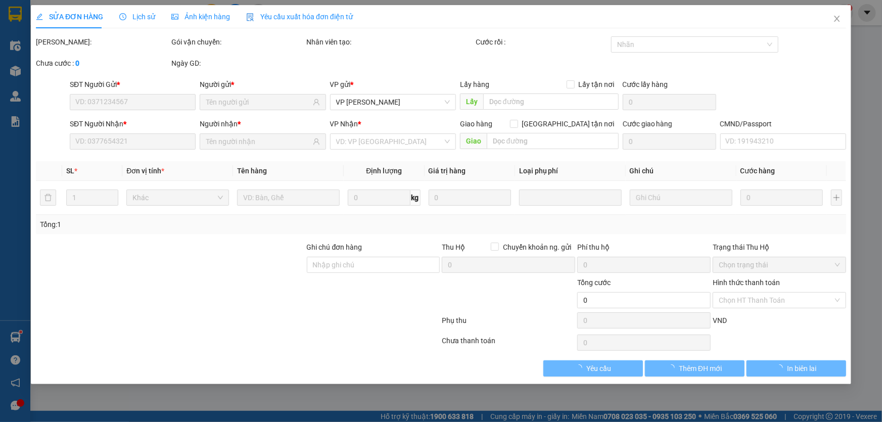
type input "0582542222"
type input "TÂN"
type input "0975951889"
type input "LIÊN"
type input "90.000"
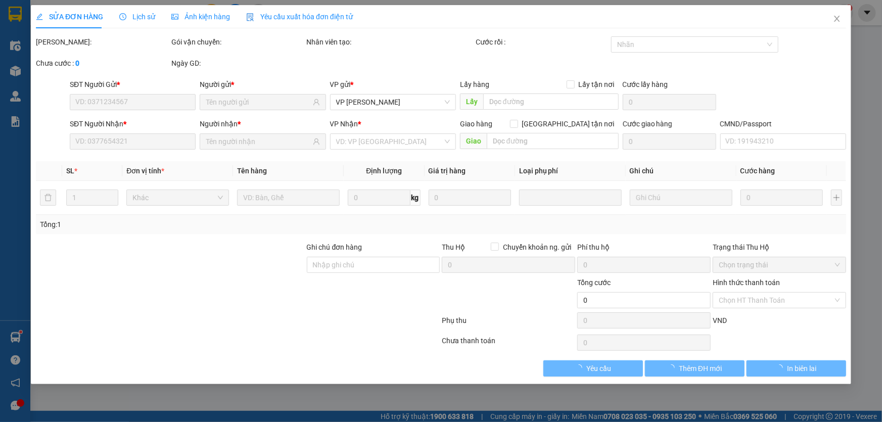
type input "90.000"
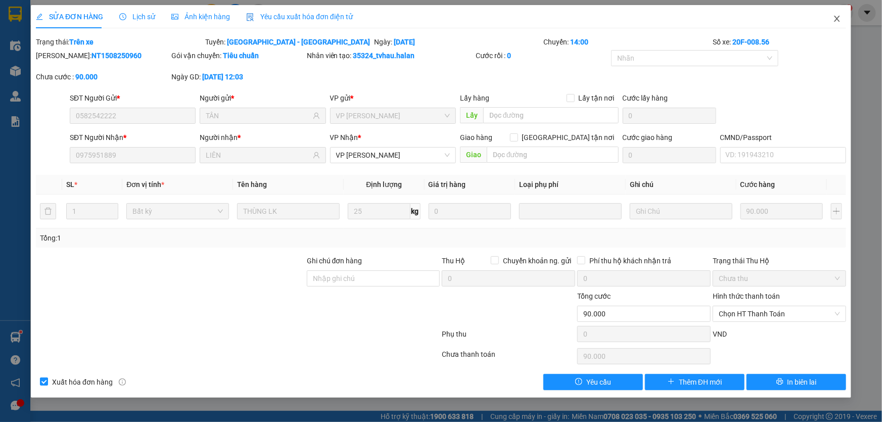
click at [837, 17] on icon "close" at bounding box center [837, 19] width 8 height 8
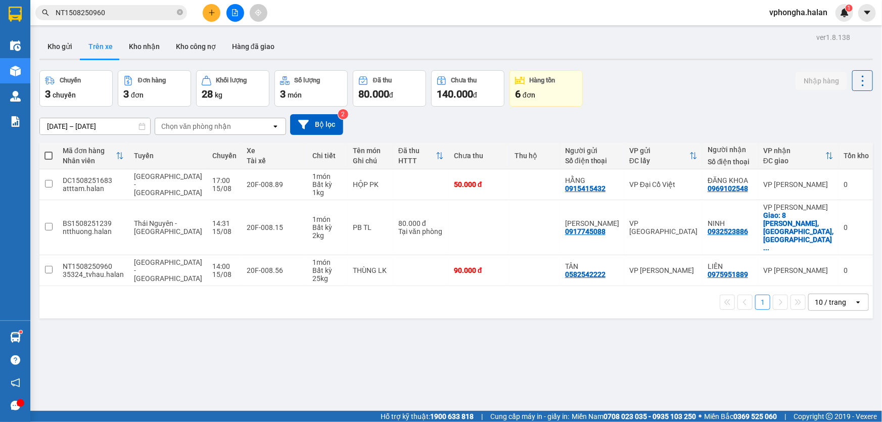
click at [169, 11] on input "NT1508250960" at bounding box center [115, 12] width 119 height 11
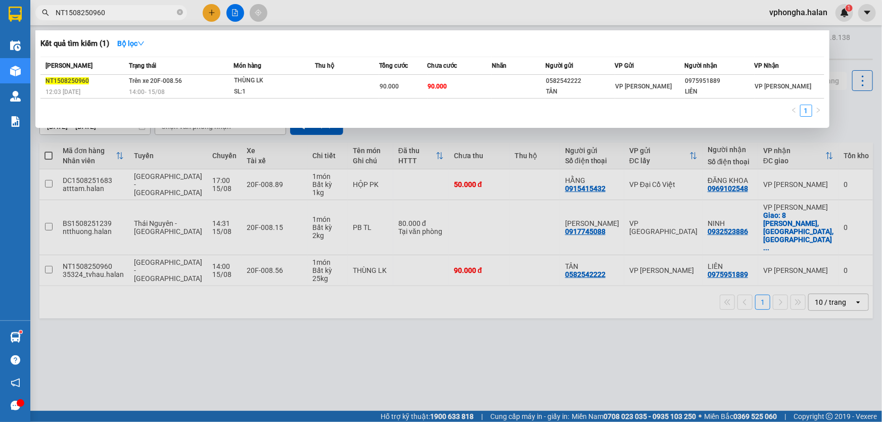
click at [338, 346] on div at bounding box center [441, 211] width 882 height 422
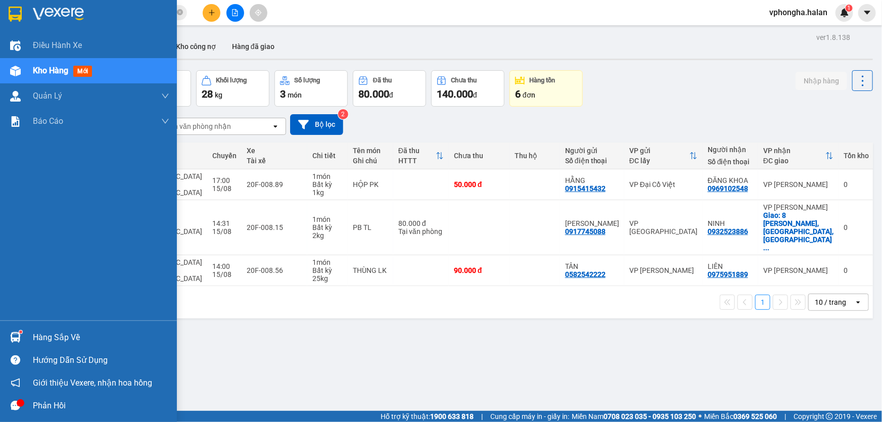
click at [15, 335] on img at bounding box center [15, 337] width 11 height 11
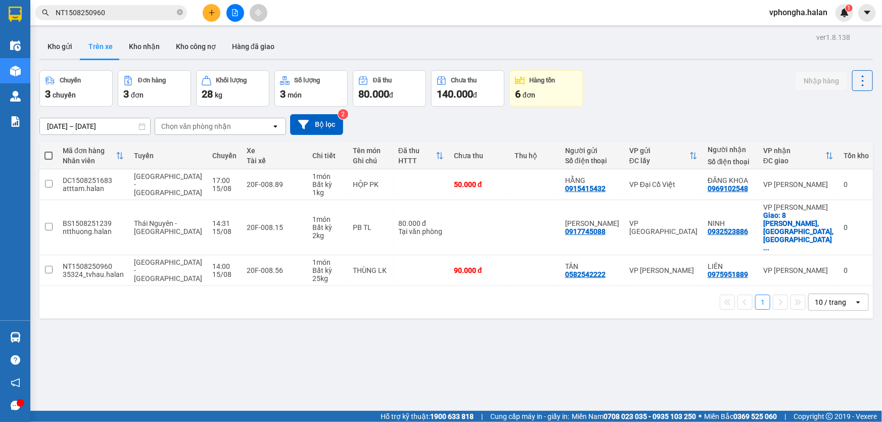
click at [673, 364] on section "Kết quả tìm kiếm ( 1 ) Bộ lọc Mã ĐH Trạng thái Món hàng Thu hộ Tổng cước Chưa c…" at bounding box center [441, 211] width 882 height 422
click at [509, 255] on td at bounding box center [534, 270] width 51 height 31
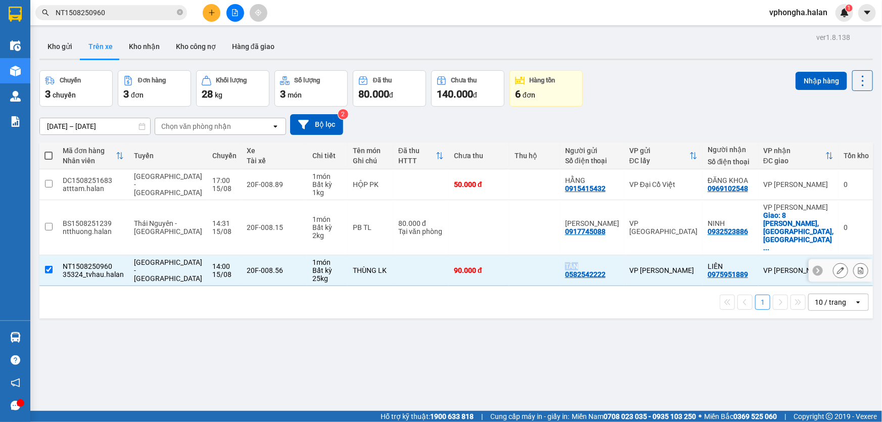
click at [509, 255] on td at bounding box center [534, 270] width 51 height 31
checkbox input "false"
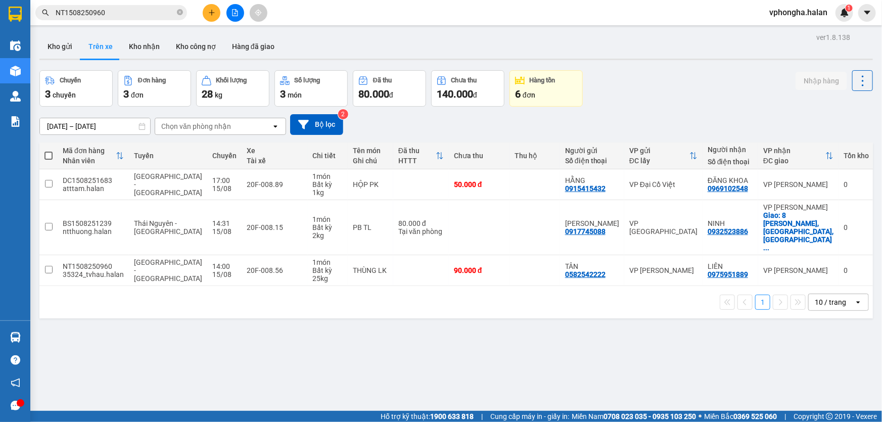
click at [503, 301] on div "ver 1.8.138 Kho gửi Trên xe Kho nhận Kho công nợ Hàng đã giao Chuyến 3 chuyến Đ…" at bounding box center [455, 241] width 841 height 422
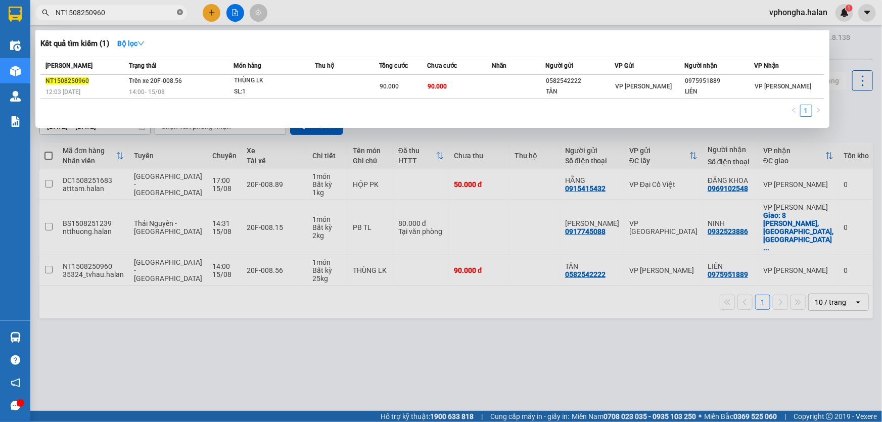
click at [179, 14] on icon "close-circle" at bounding box center [180, 12] width 6 height 6
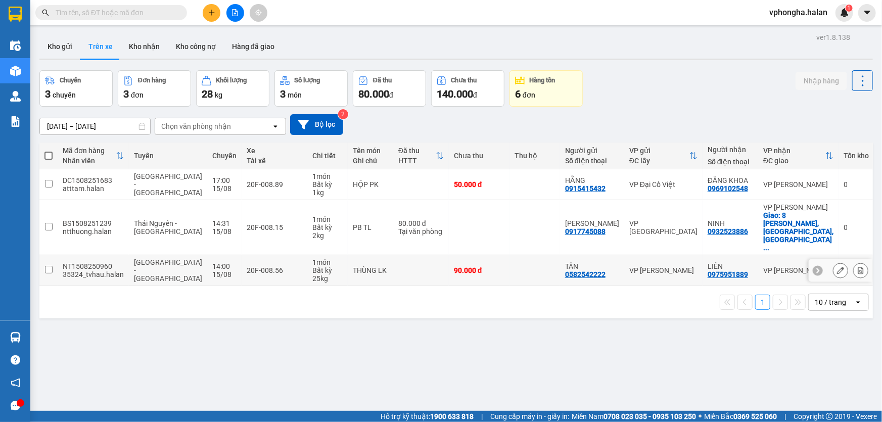
click at [51, 266] on input "checkbox" at bounding box center [49, 270] width 8 height 8
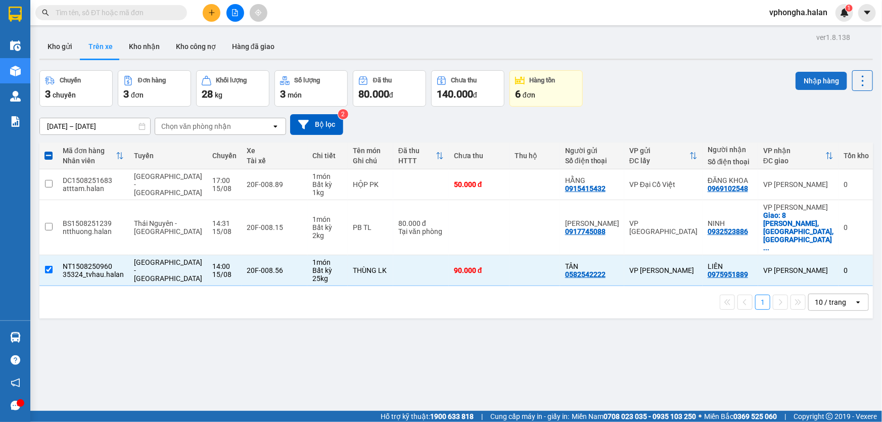
click at [808, 80] on button "Nhập hàng" at bounding box center [821, 81] width 52 height 18
checkbox input "false"
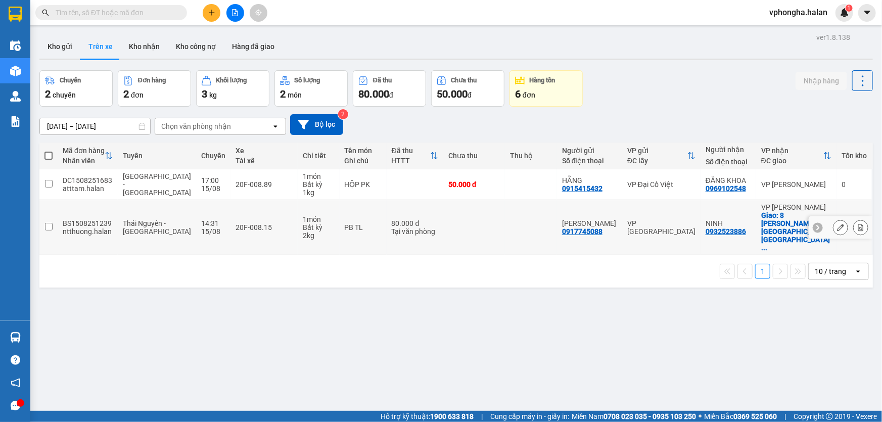
click at [815, 222] on div at bounding box center [817, 227] width 10 height 10
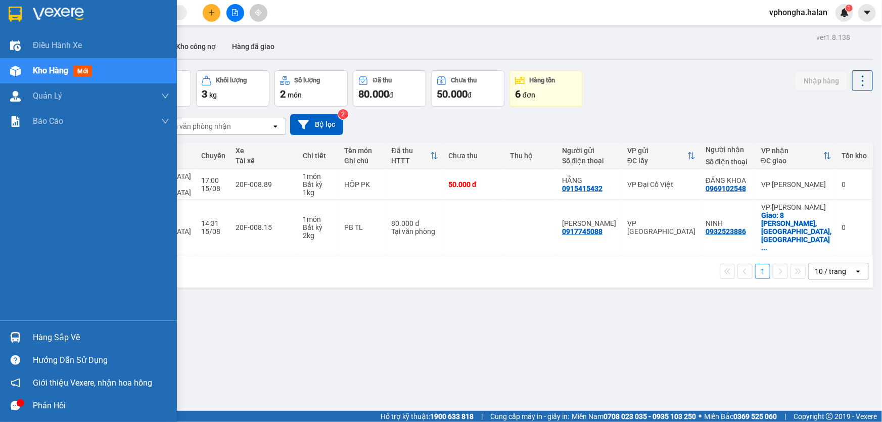
click at [54, 335] on div "Hàng sắp về" at bounding box center [101, 337] width 136 height 15
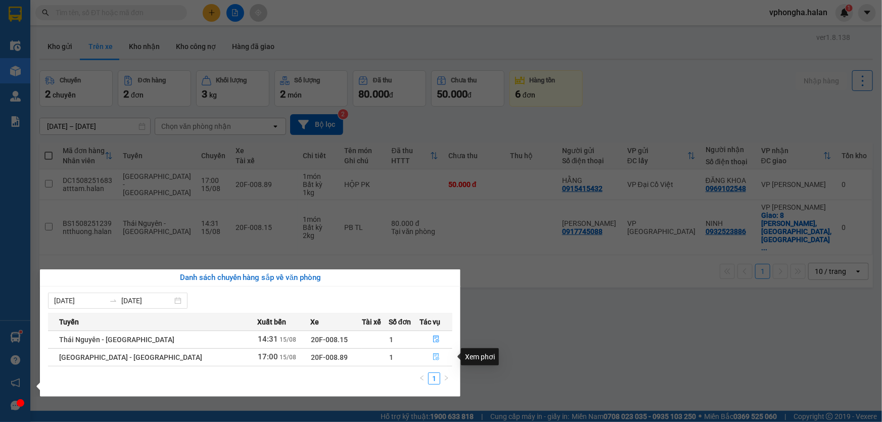
click at [433, 358] on icon "file-done" at bounding box center [435, 356] width 7 height 7
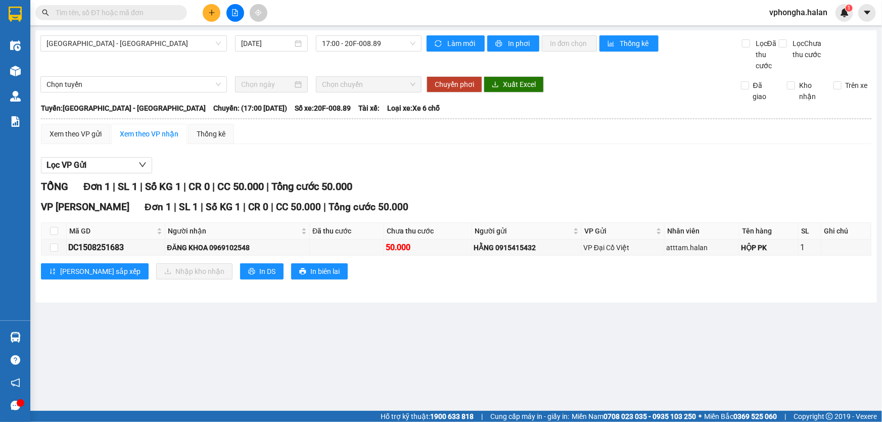
click at [115, 16] on input "text" at bounding box center [115, 12] width 119 height 11
